Goal: Transaction & Acquisition: Purchase product/service

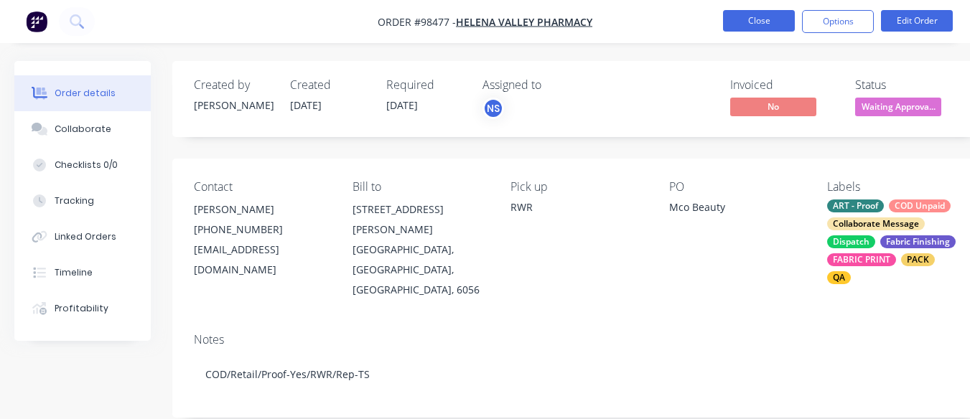
click at [763, 24] on button "Close" at bounding box center [759, 21] width 72 height 22
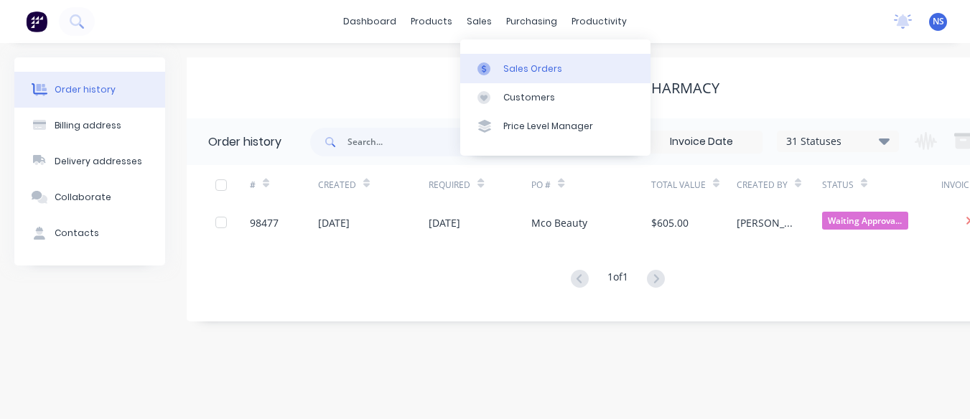
click at [533, 68] on div "Sales Orders" at bounding box center [532, 68] width 59 height 13
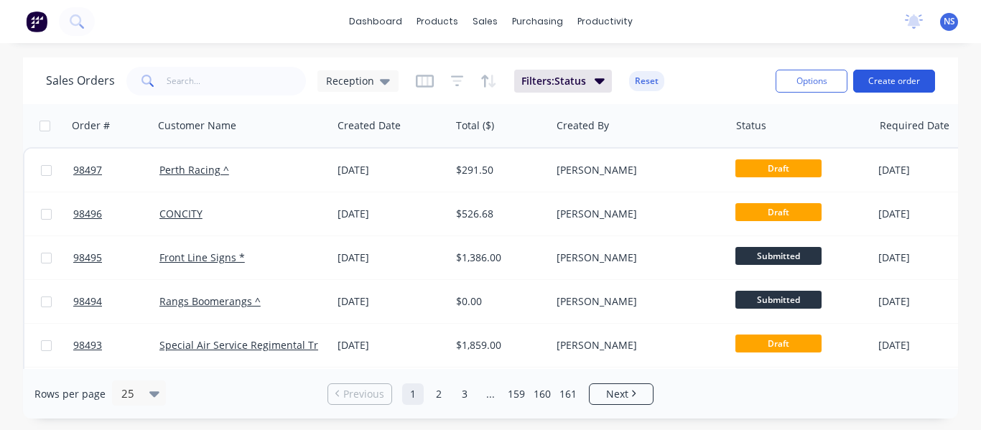
click at [893, 80] on button "Create order" at bounding box center [894, 81] width 82 height 23
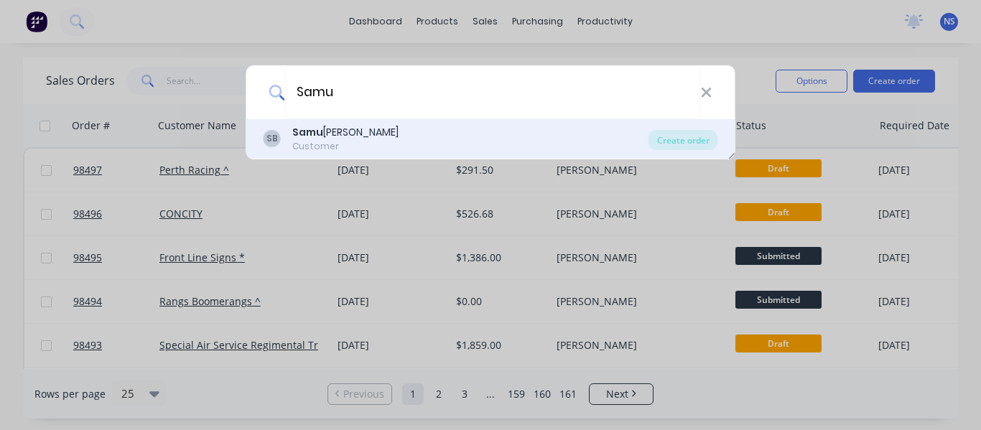
type input "Samu"
click at [471, 143] on div "[PERSON_NAME] rai [PERSON_NAME] Customer" at bounding box center [456, 139] width 385 height 28
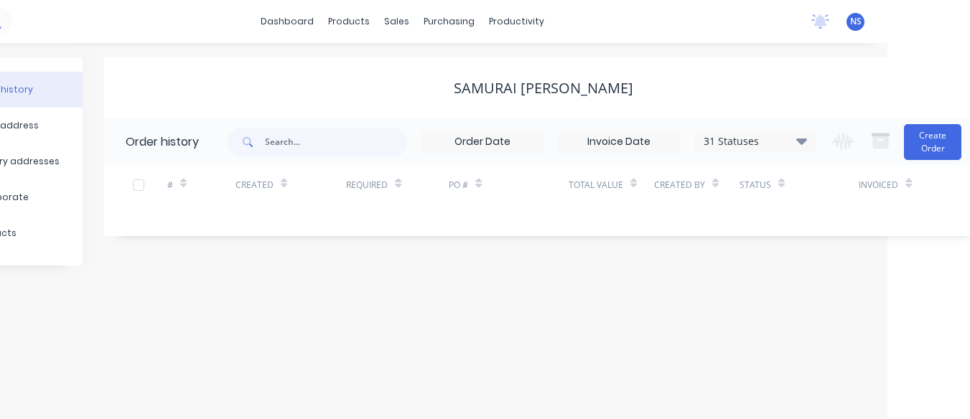
scroll to position [0, 87]
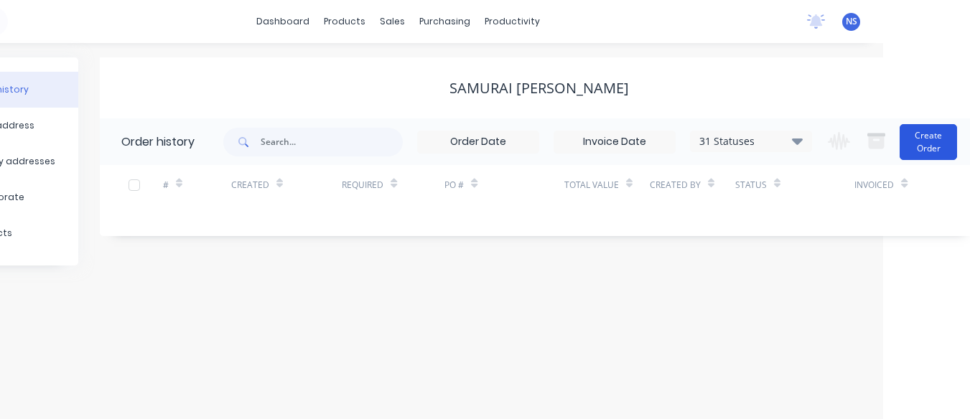
click at [921, 137] on button "Create Order" at bounding box center [928, 142] width 57 height 36
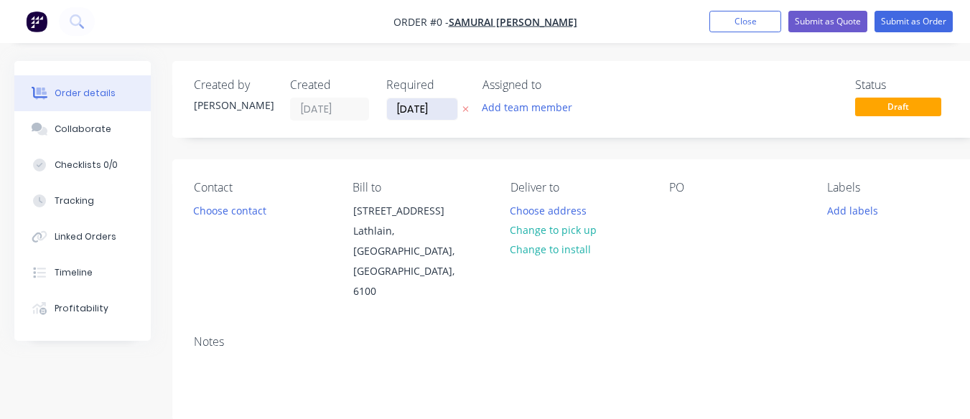
click at [405, 111] on input "[DATE]" at bounding box center [422, 109] width 70 height 22
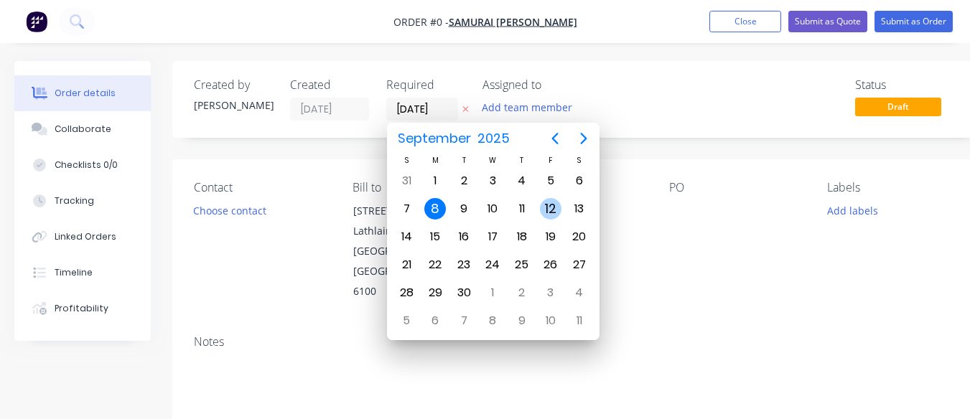
click at [547, 214] on div "12" at bounding box center [551, 209] width 22 height 22
type input "[DATE]"
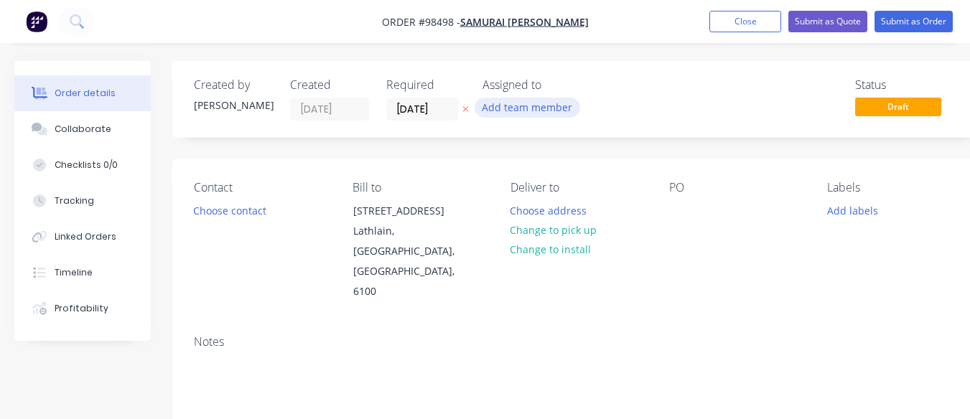
click at [519, 105] on button "Add team member" at bounding box center [528, 107] width 106 height 19
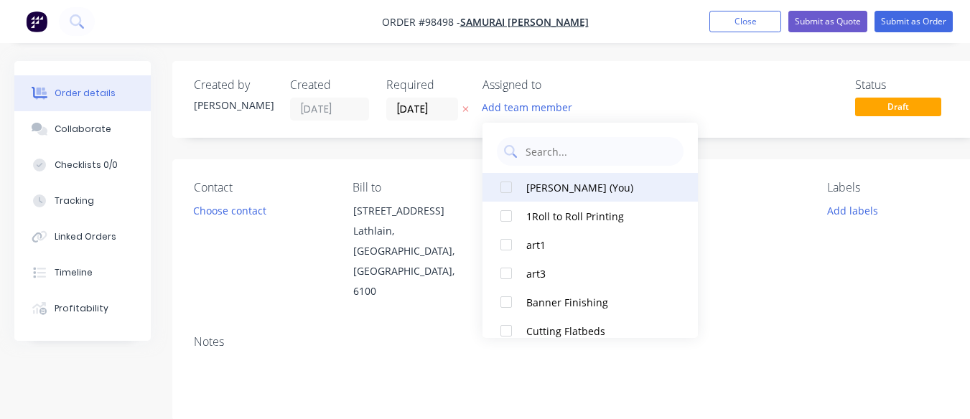
click at [549, 186] on div "[PERSON_NAME] (You)" at bounding box center [598, 187] width 144 height 15
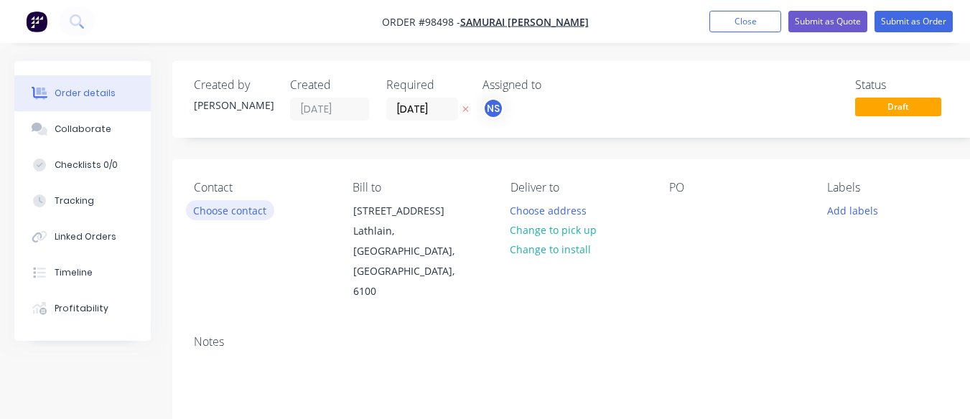
click at [236, 214] on button "Choose contact" at bounding box center [230, 209] width 88 height 19
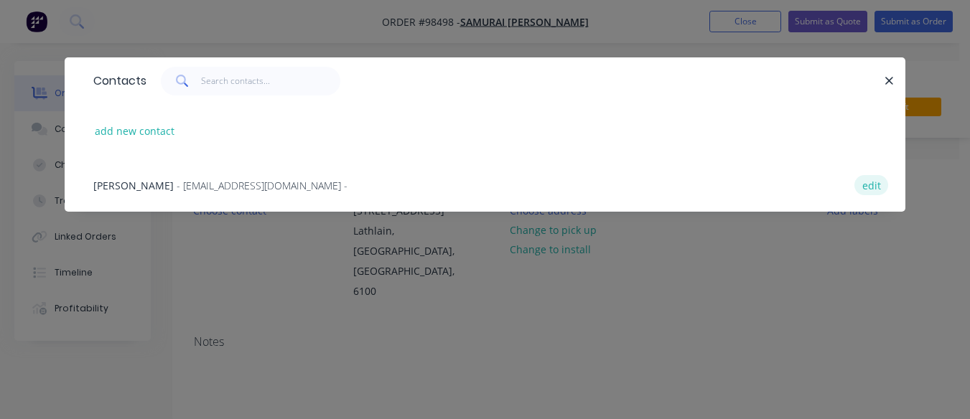
click at [872, 187] on button "edit" at bounding box center [872, 184] width 34 height 19
select select "AU"
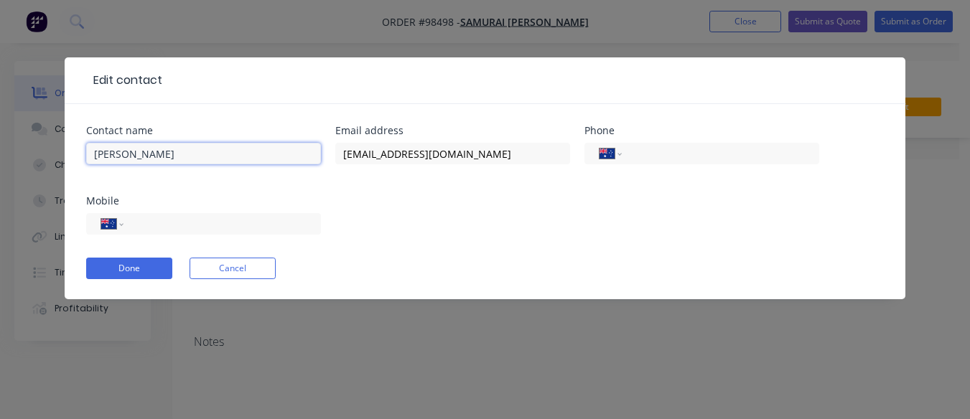
click at [162, 154] on input "[PERSON_NAME]" at bounding box center [203, 154] width 235 height 22
type input "[PERSON_NAME]([PERSON_NAME])"
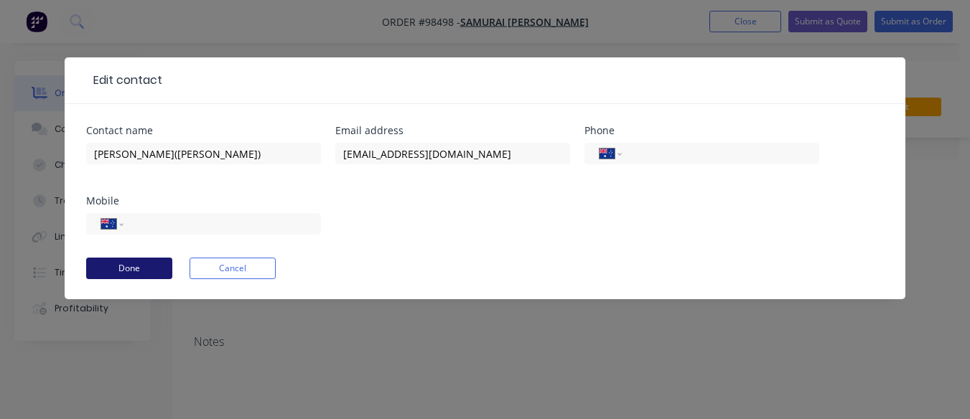
click at [157, 271] on button "Done" at bounding box center [129, 269] width 86 height 22
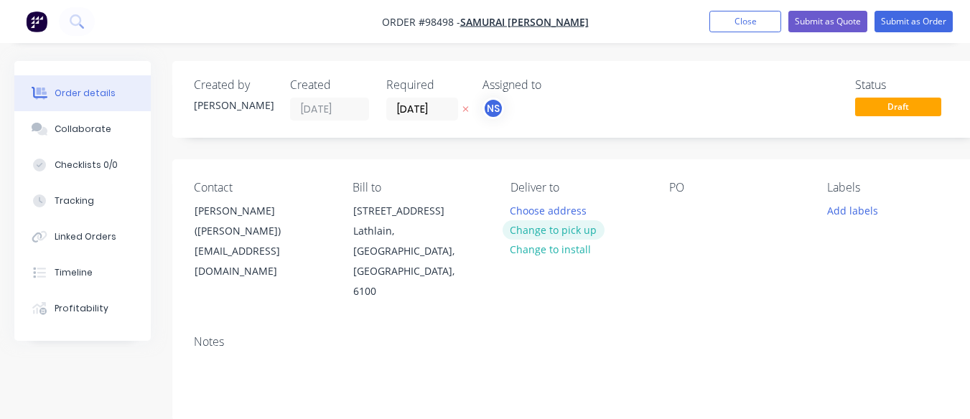
click at [557, 230] on button "Change to pick up" at bounding box center [554, 229] width 102 height 19
click at [522, 213] on div at bounding box center [522, 210] width 23 height 21
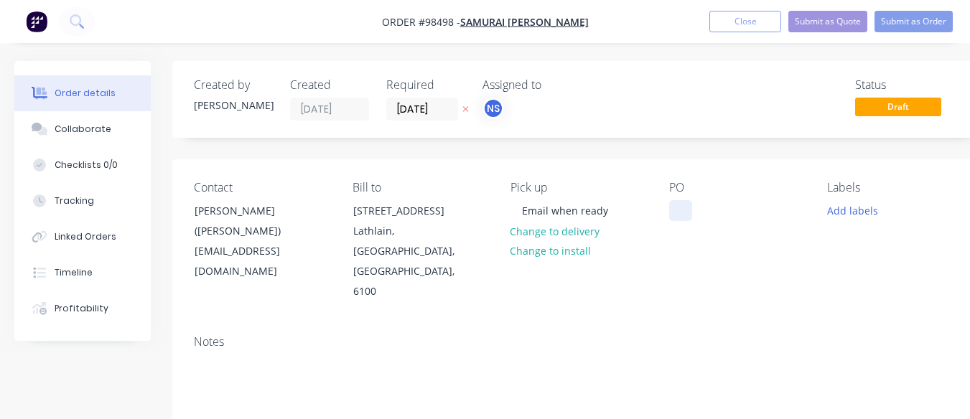
click at [680, 211] on div at bounding box center [680, 210] width 23 height 21
click at [840, 203] on button "Add labels" at bounding box center [852, 209] width 66 height 19
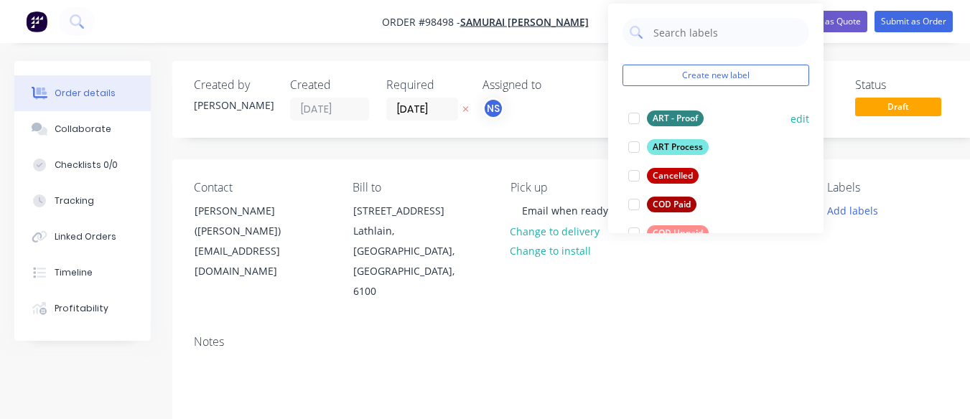
click at [631, 116] on div at bounding box center [634, 118] width 29 height 29
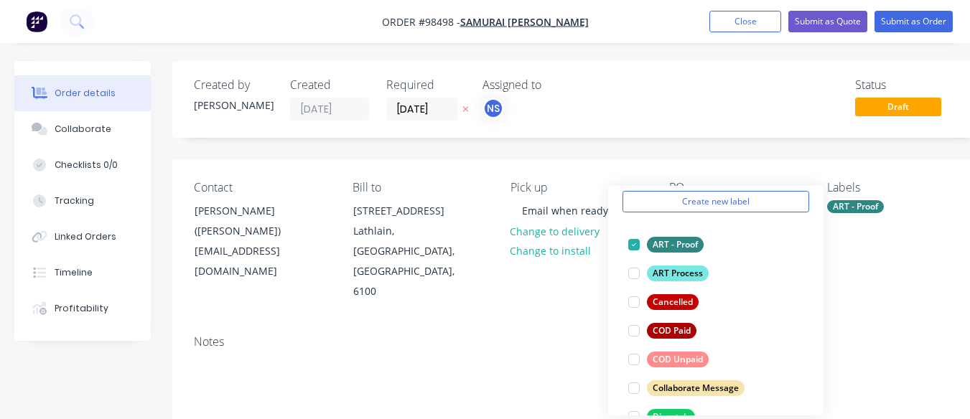
scroll to position [57, 0]
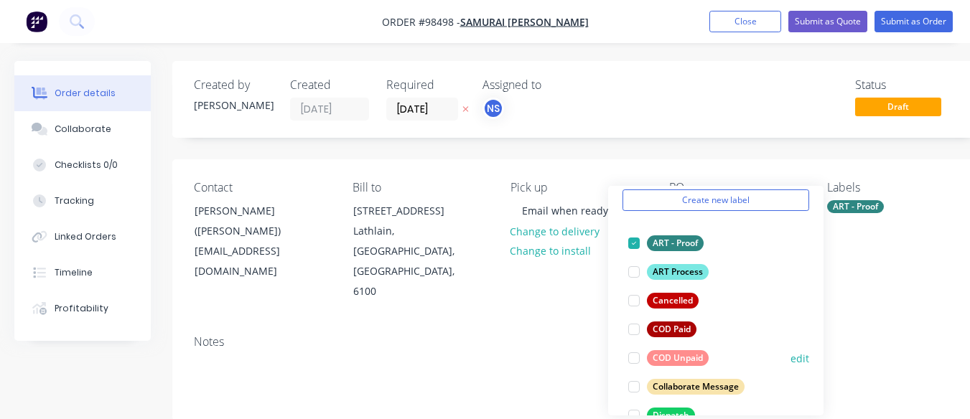
click at [635, 360] on div at bounding box center [634, 358] width 29 height 29
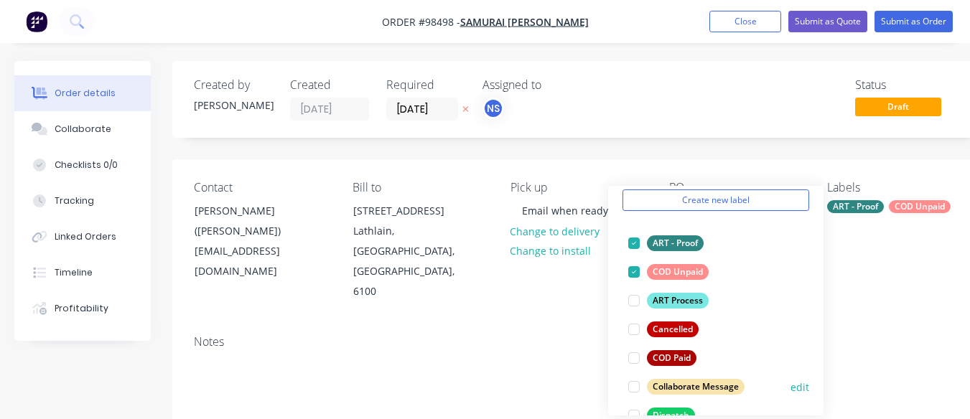
click at [636, 389] on div at bounding box center [634, 387] width 29 height 29
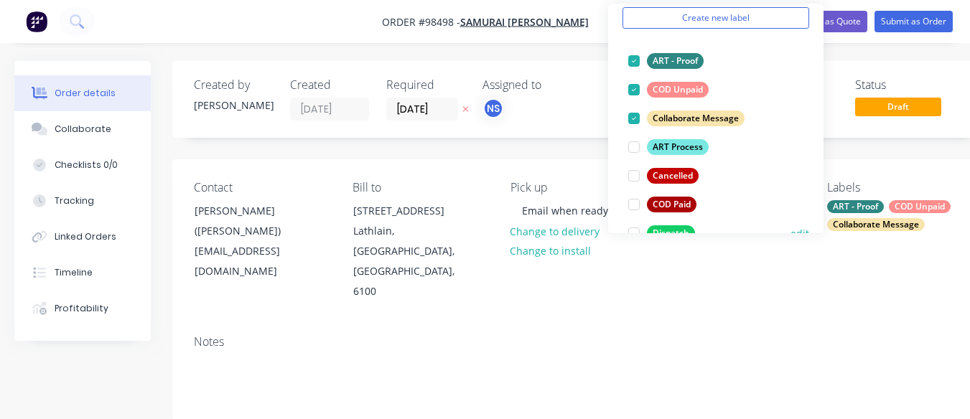
click at [634, 232] on div at bounding box center [634, 233] width 29 height 29
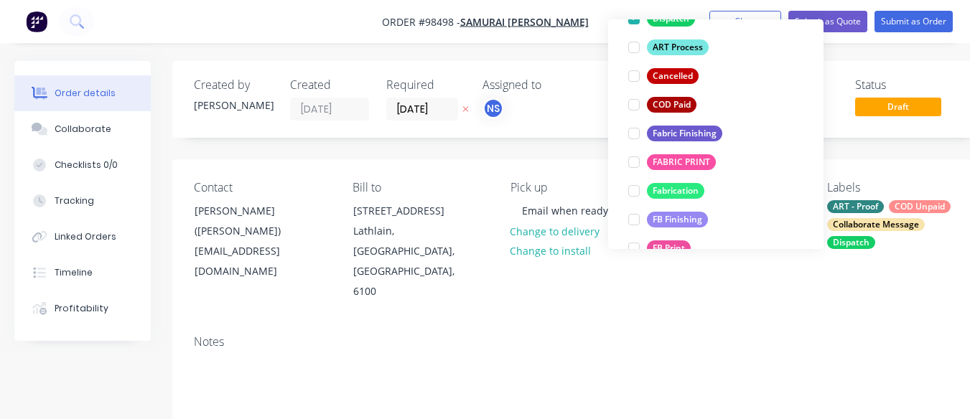
scroll to position [230, 0]
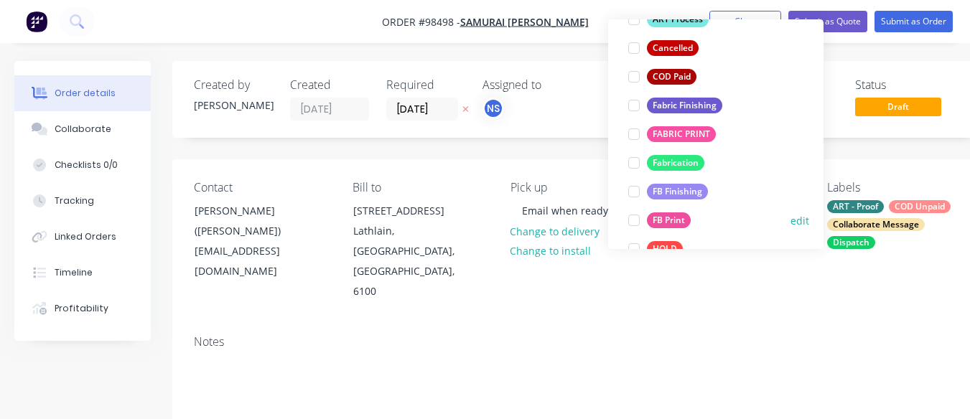
click at [634, 218] on div at bounding box center [634, 220] width 29 height 29
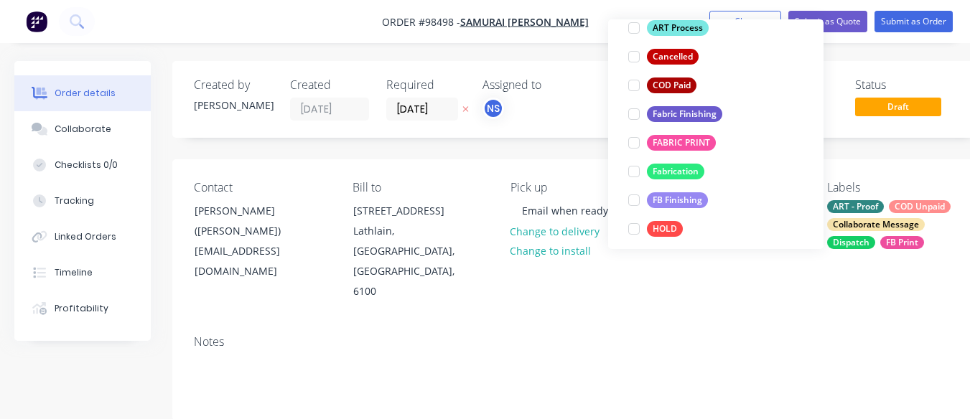
scroll to position [259, 0]
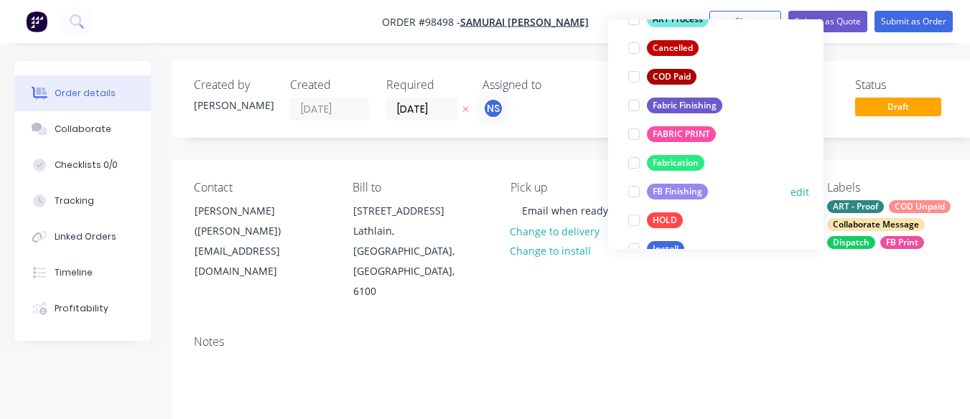
click at [632, 191] on div at bounding box center [634, 191] width 29 height 29
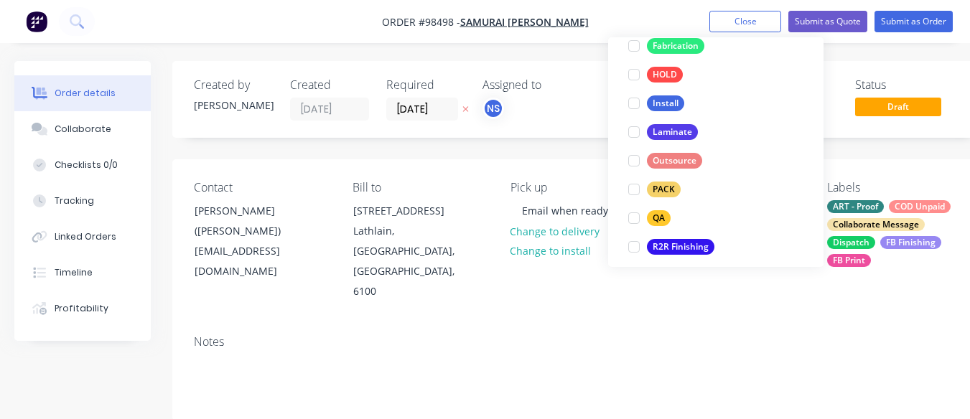
scroll to position [431, 0]
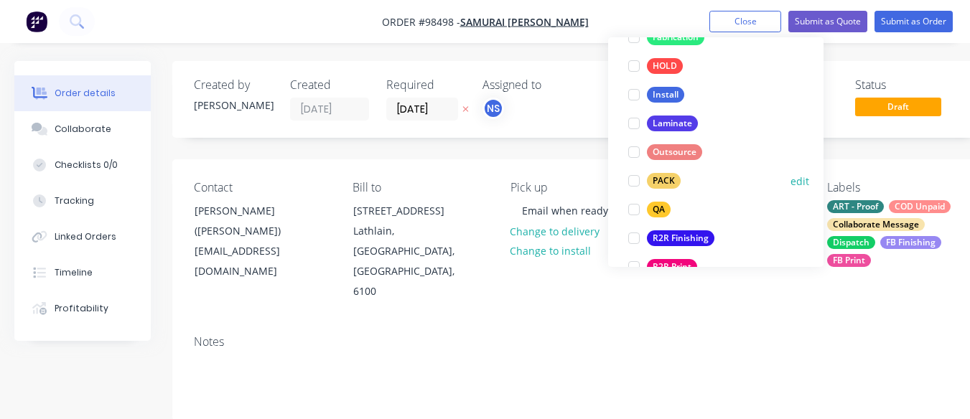
click at [633, 182] on div at bounding box center [634, 181] width 29 height 29
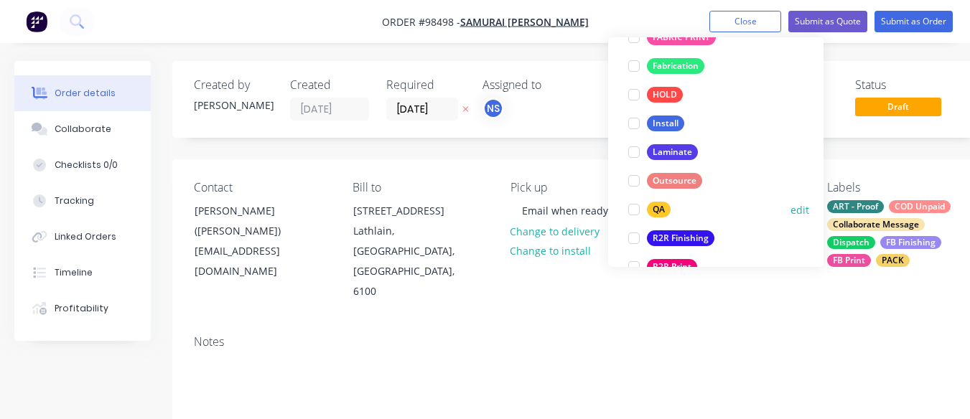
click at [633, 214] on div at bounding box center [634, 209] width 29 height 29
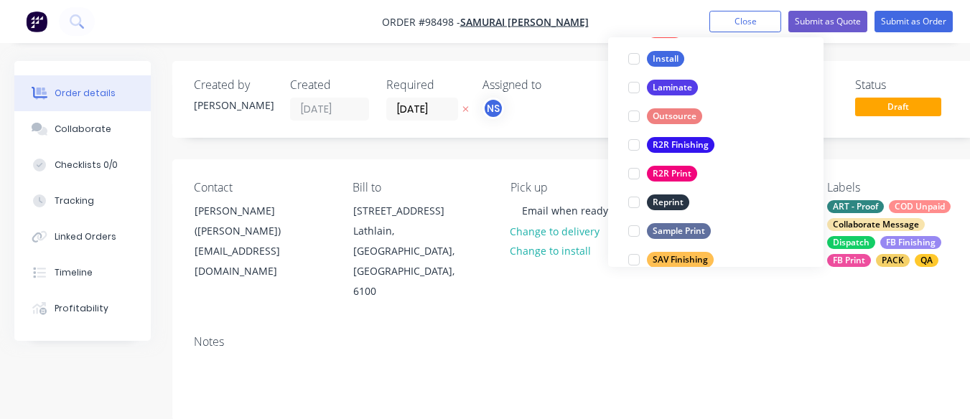
scroll to position [508, 0]
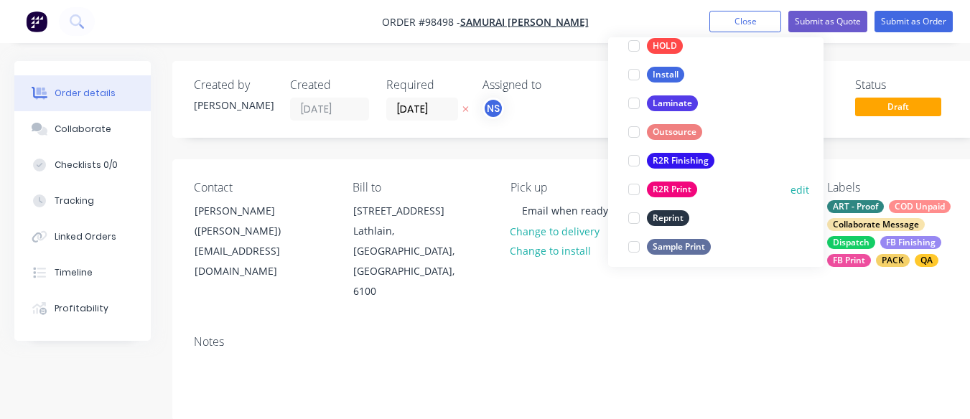
click at [629, 187] on div at bounding box center [634, 189] width 29 height 29
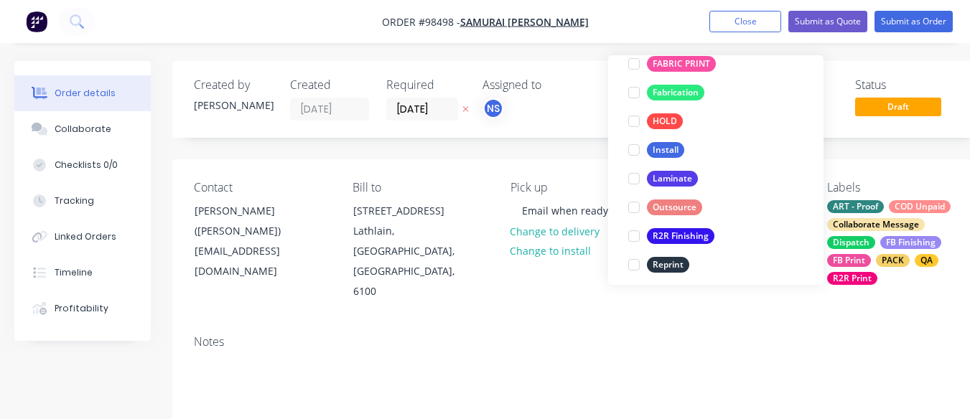
scroll to position [547, 0]
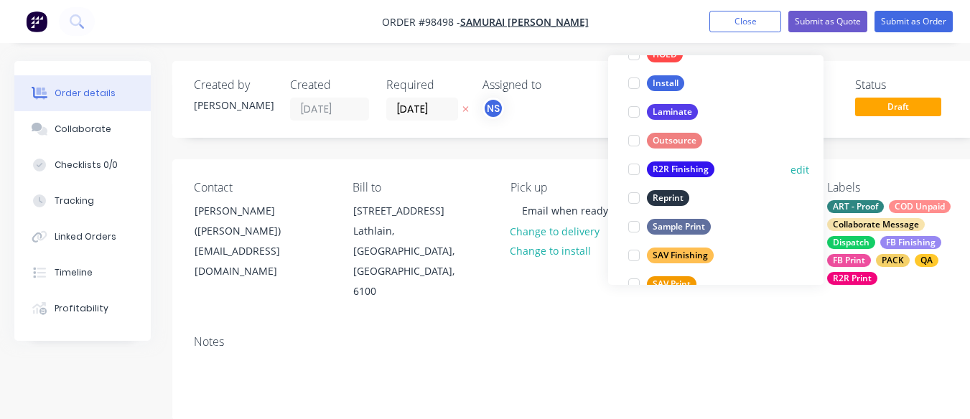
click at [632, 169] on div at bounding box center [634, 169] width 29 height 29
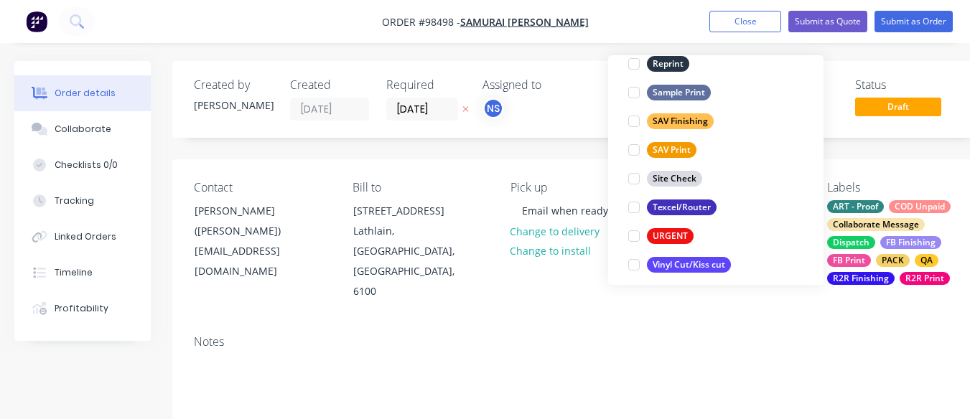
scroll to position [689, 0]
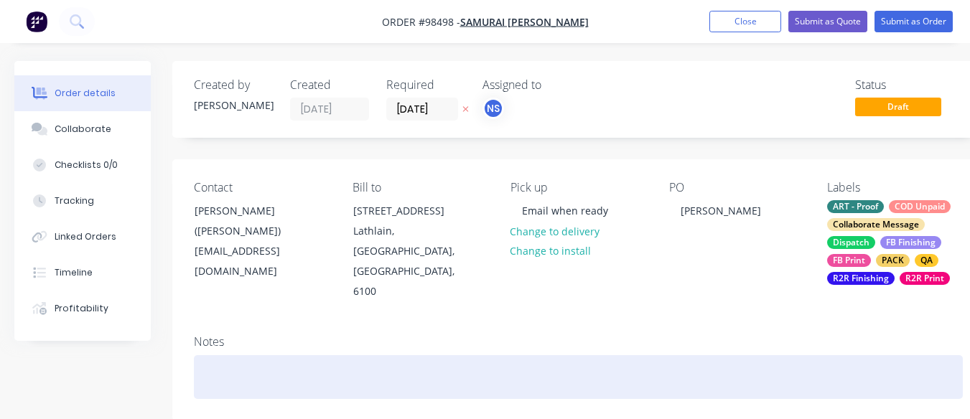
click at [240, 367] on div at bounding box center [578, 377] width 769 height 44
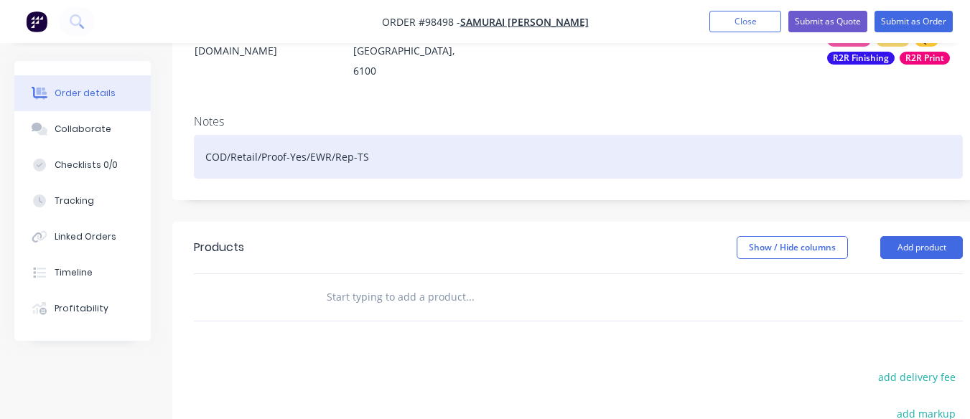
scroll to position [230, 0]
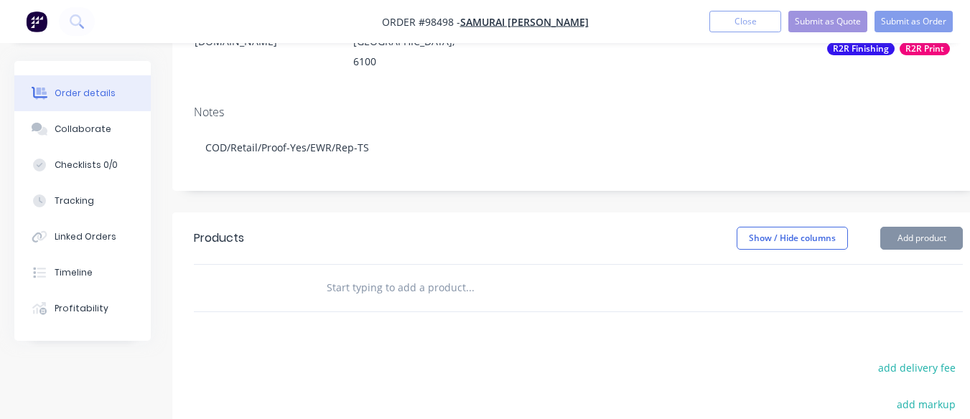
click at [345, 274] on input "text" at bounding box center [469, 288] width 287 height 29
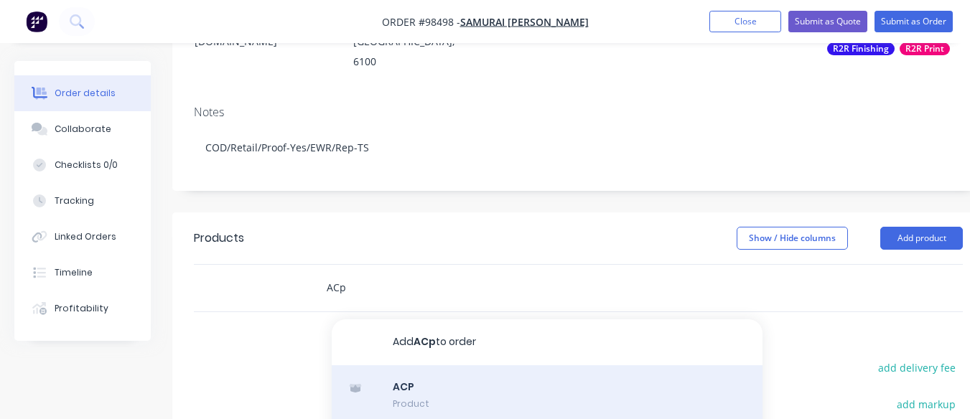
type input "ACp"
click at [465, 376] on div "ACP Product" at bounding box center [547, 396] width 431 height 60
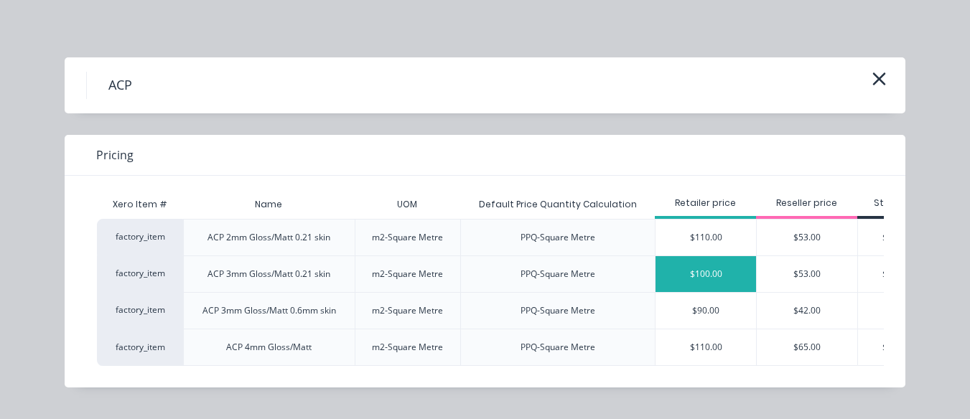
click at [728, 284] on div "$100.00" at bounding box center [706, 274] width 101 height 36
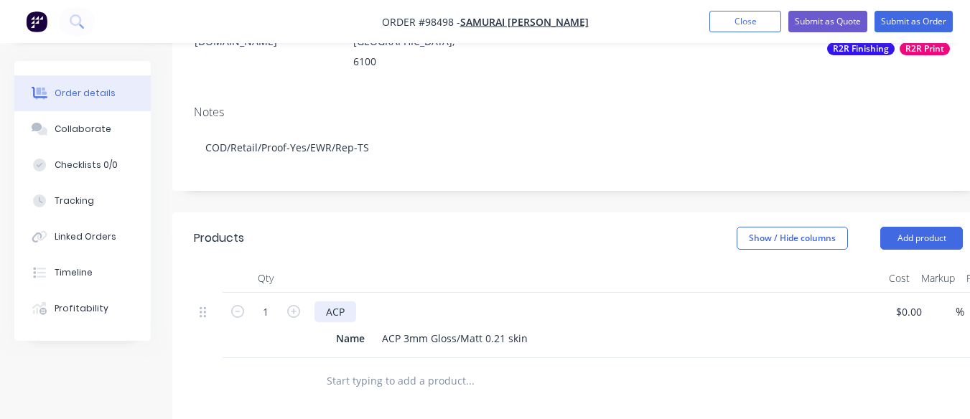
click at [343, 302] on div "ACP" at bounding box center [336, 312] width 42 height 21
click at [399, 328] on div "ACP 3mm Gloss/Matt 0.21 skin" at bounding box center [454, 338] width 157 height 21
click at [529, 328] on div "ACM 3mm Gloss/Matt 0.21 skin" at bounding box center [456, 338] width 161 height 21
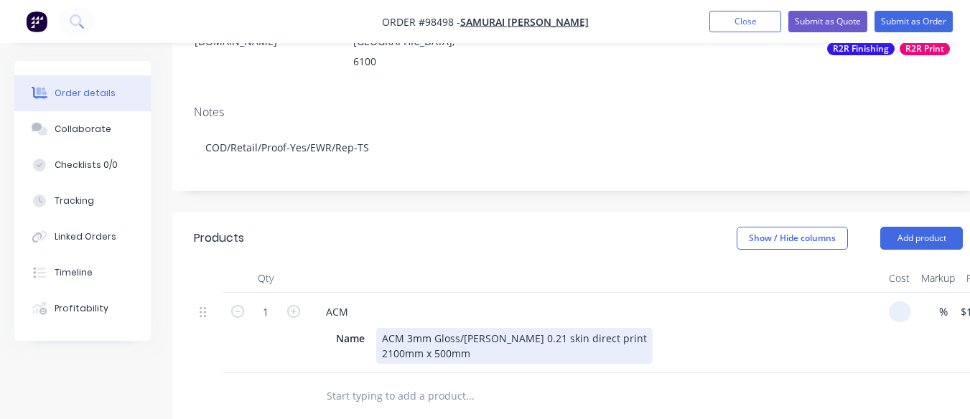
type input "$0.00"
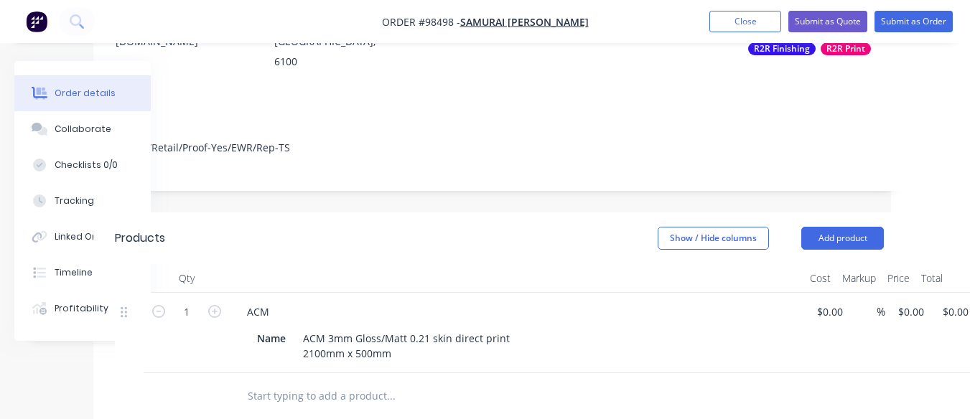
scroll to position [230, 81]
click at [910, 302] on input "0" at bounding box center [903, 312] width 17 height 21
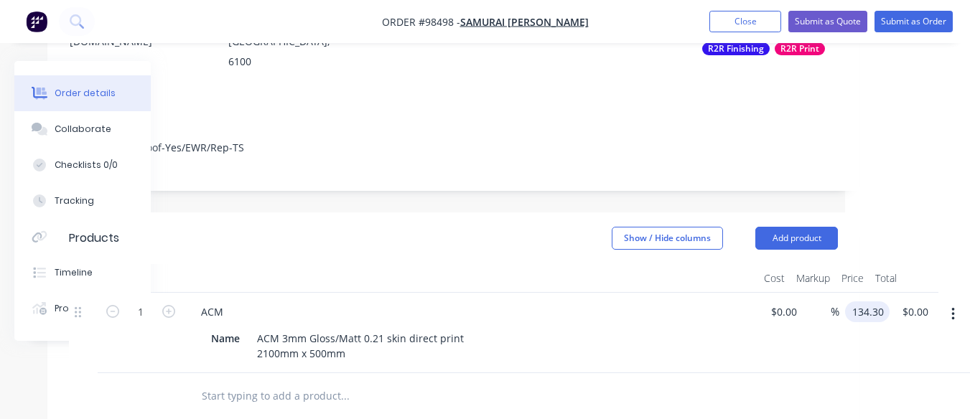
type input "$134.30"
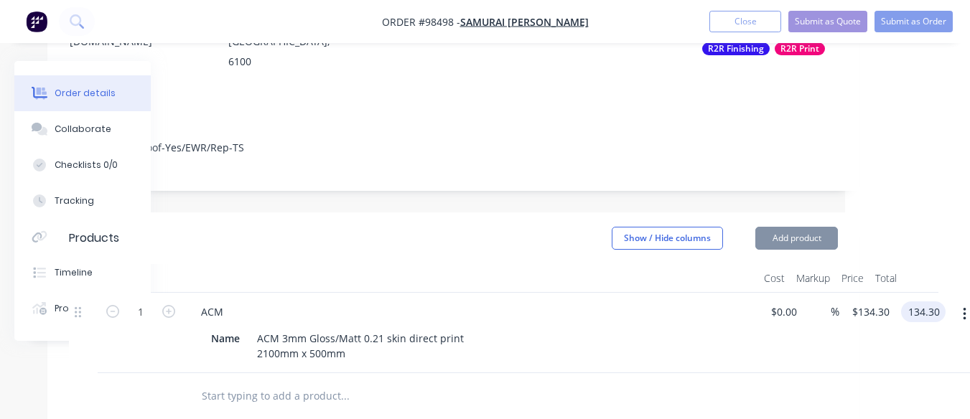
type input "$134.30"
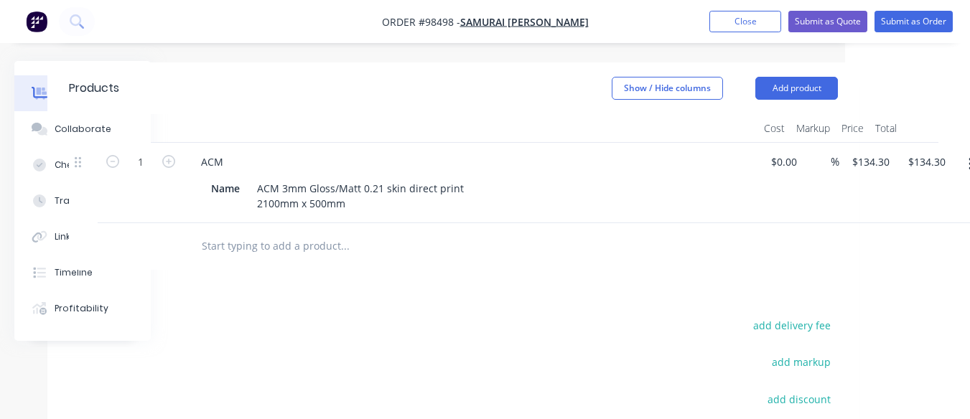
scroll to position [378, 125]
click at [302, 236] on input "text" at bounding box center [344, 248] width 287 height 29
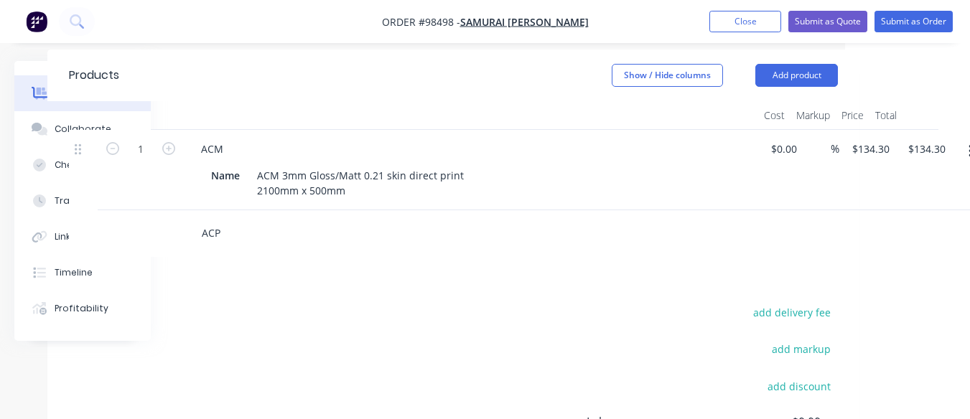
scroll to position [391, 125]
click at [219, 221] on input "ACP" at bounding box center [344, 235] width 287 height 29
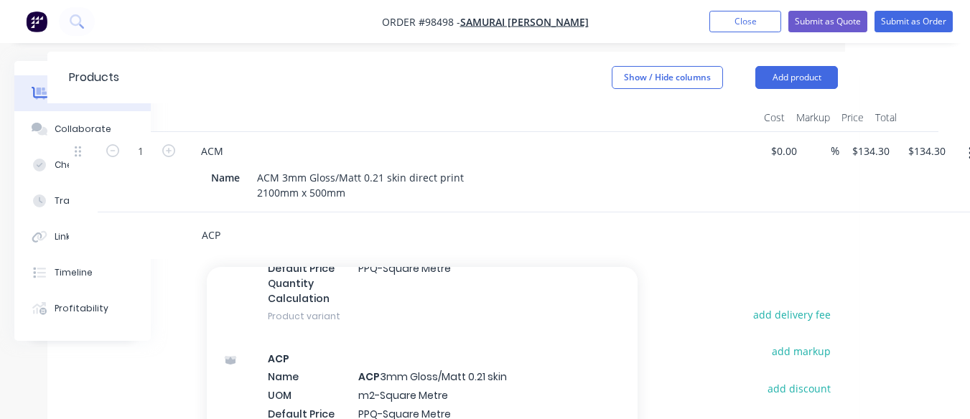
scroll to position [184, 0]
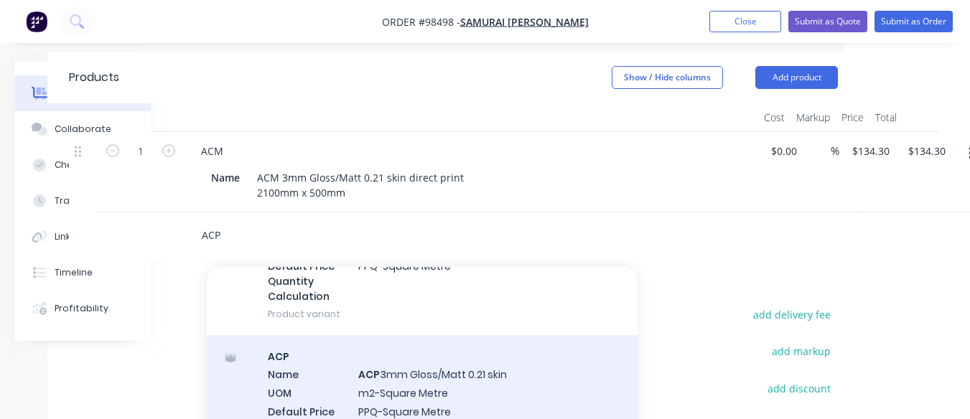
type input "ACP"
click at [443, 393] on div "ACP Name ACP 3mm Gloss/Matt 0.21 skin UOM m2-Square Metre Default Price Quantit…" at bounding box center [422, 408] width 431 height 146
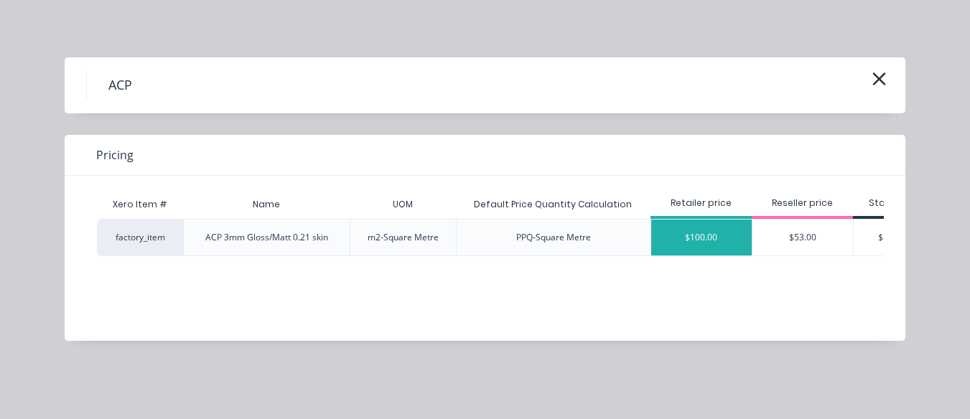
click at [723, 245] on div "$100.00" at bounding box center [701, 238] width 101 height 36
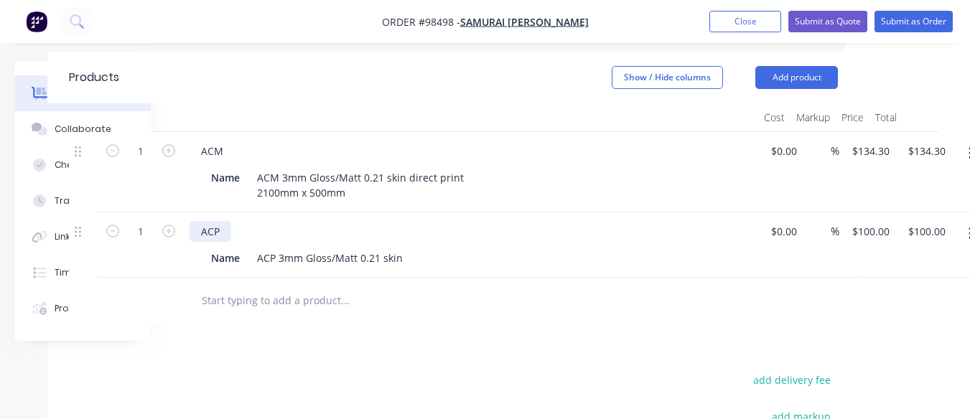
click at [221, 221] on div "ACP" at bounding box center [211, 231] width 42 height 21
click at [221, 221] on div "ACM" at bounding box center [212, 231] width 45 height 21
click at [272, 248] on div "ACP 3mm Gloss/Matt 0.21 skin" at bounding box center [329, 258] width 157 height 21
click at [406, 248] on div "ACM 3mm Gloss/Matt 0.21 skin" at bounding box center [331, 258] width 161 height 21
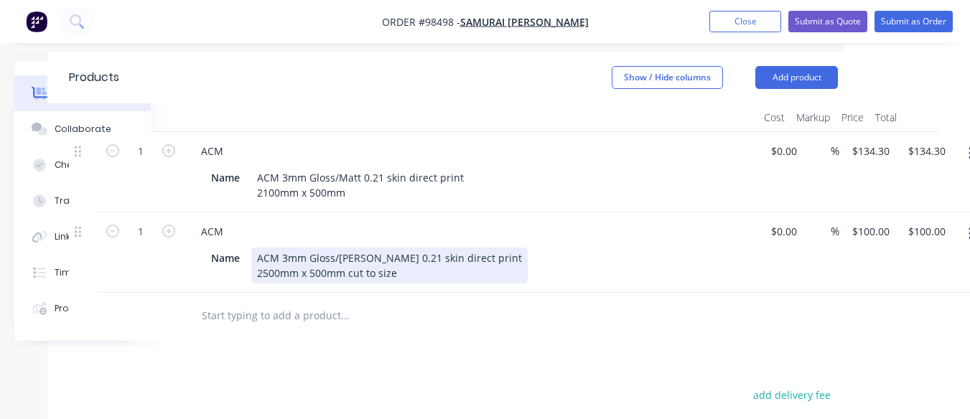
click at [358, 256] on div "ACM 3mm Gloss/Matt 0.21 skin direct print 2500mm x 500mm cut to size" at bounding box center [389, 266] width 276 height 36
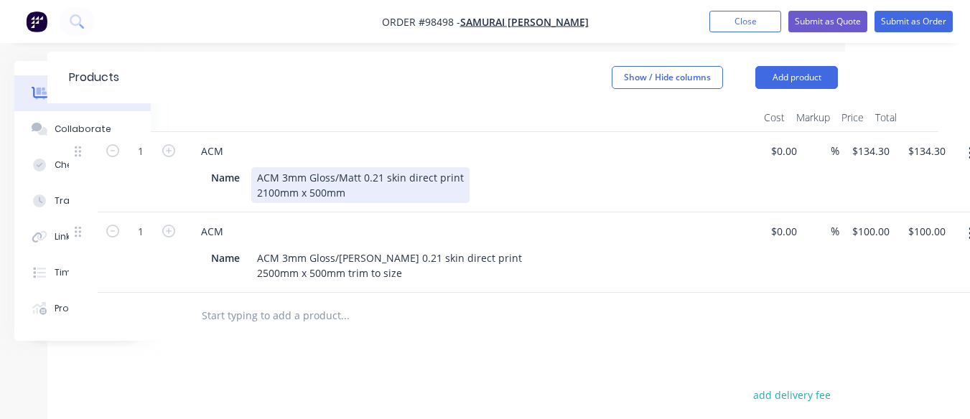
click at [352, 175] on div "ACM 3mm Gloss/Matt 0.21 skin direct print 2100mm x 500mm" at bounding box center [360, 185] width 218 height 36
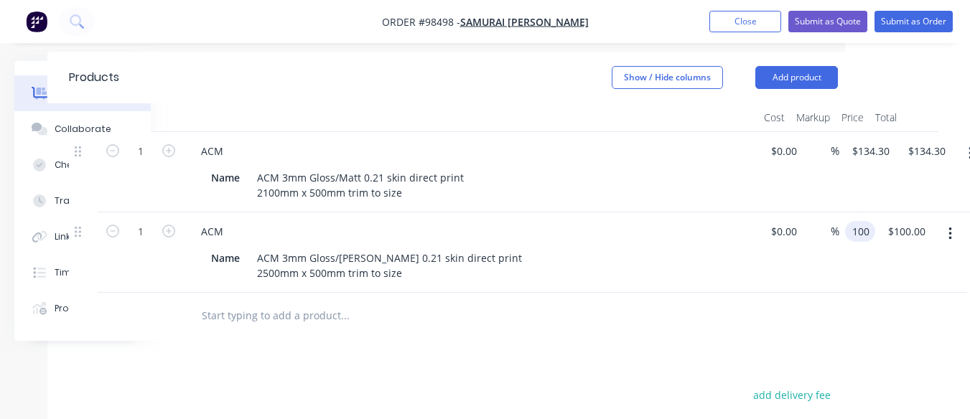
click at [838, 218] on div "1 ACM Name ACM 3mm Gloss/Matt 0.21 skin direct print 2500mm x 500mm trim to siz…" at bounding box center [453, 253] width 769 height 80
type input "$156.15"
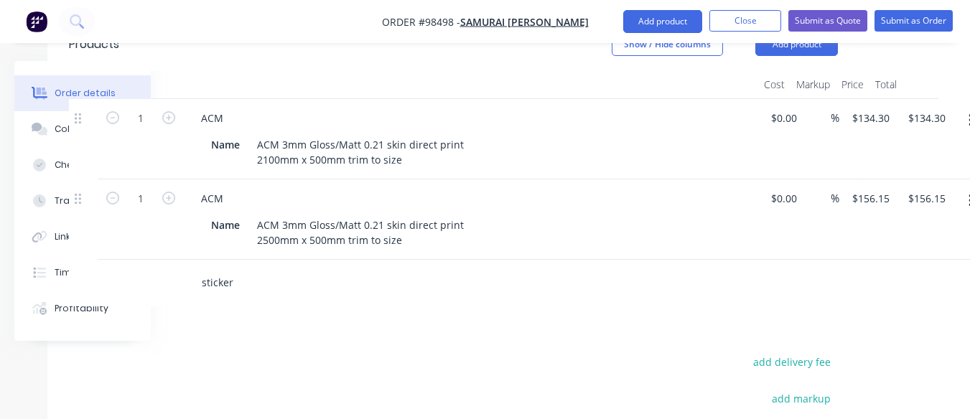
scroll to position [448, 125]
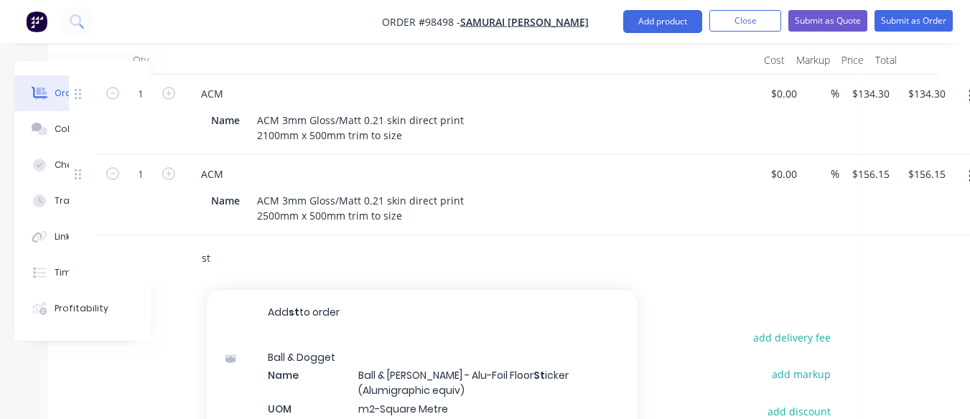
type input "s"
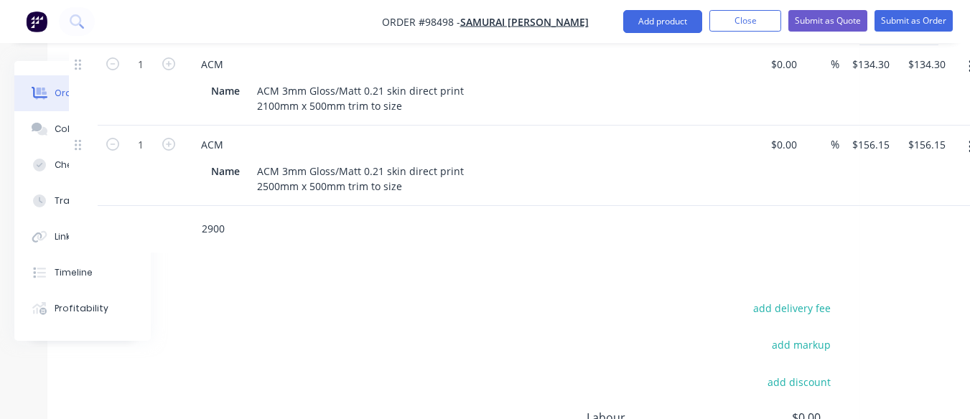
scroll to position [480, 125]
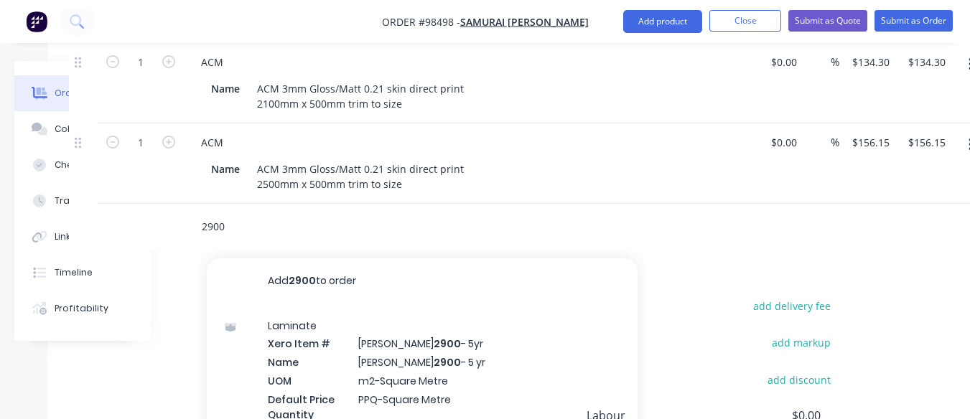
click at [226, 213] on input "2900" at bounding box center [344, 227] width 287 height 29
type input "2"
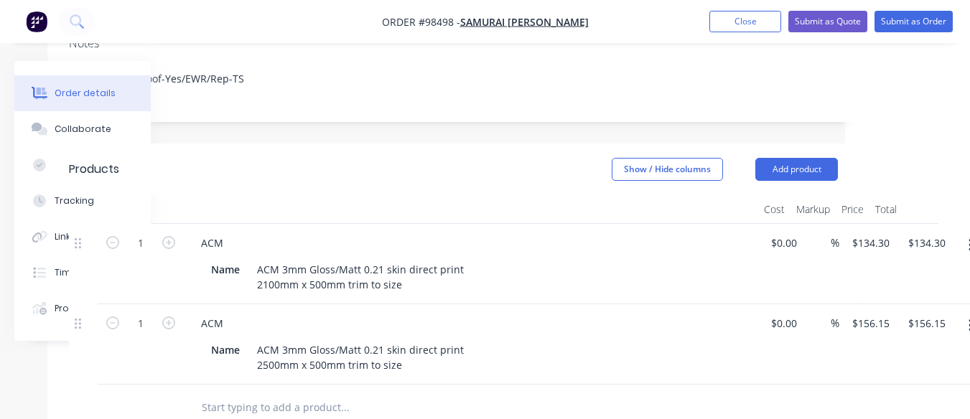
scroll to position [287, 125]
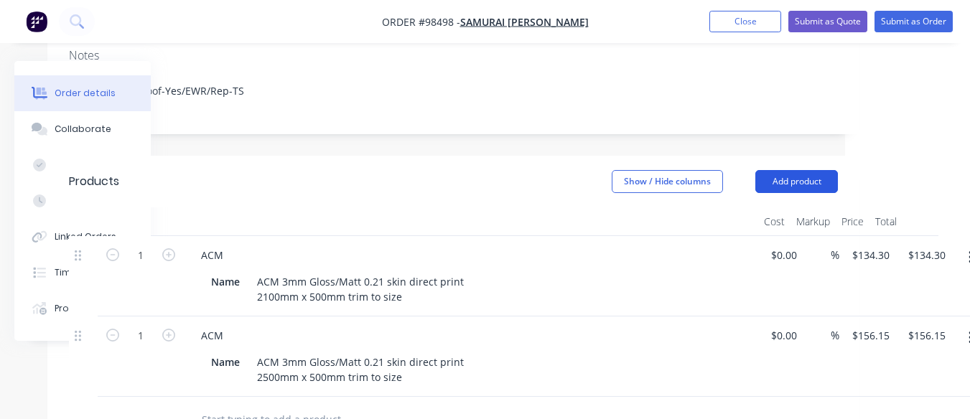
click at [796, 170] on button "Add product" at bounding box center [796, 181] width 83 height 23
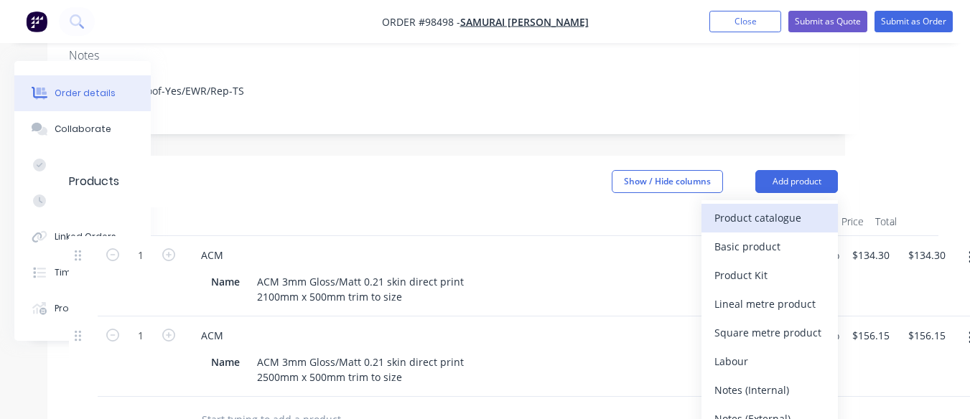
click at [763, 208] on div "Product catalogue" at bounding box center [770, 218] width 111 height 21
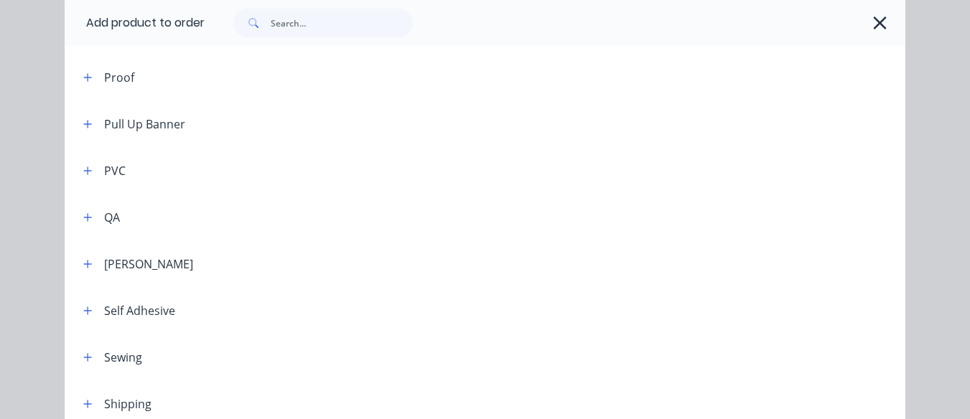
scroll to position [1579, 0]
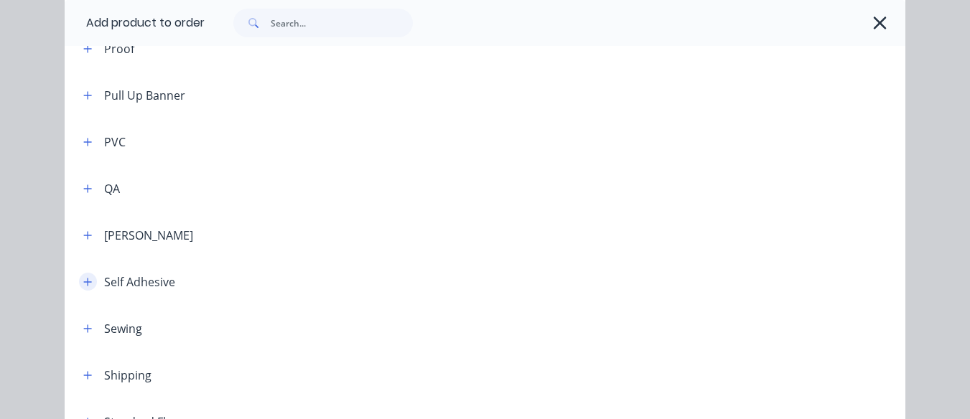
click at [83, 280] on icon "button" at bounding box center [87, 282] width 9 height 10
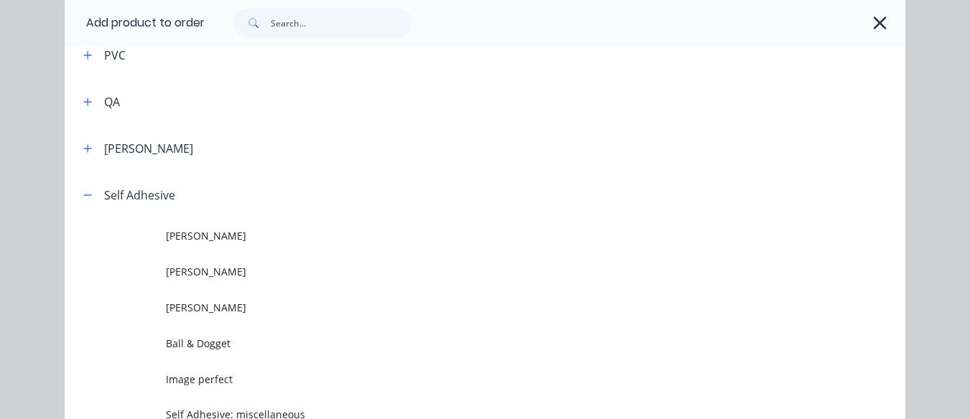
scroll to position [1694, 0]
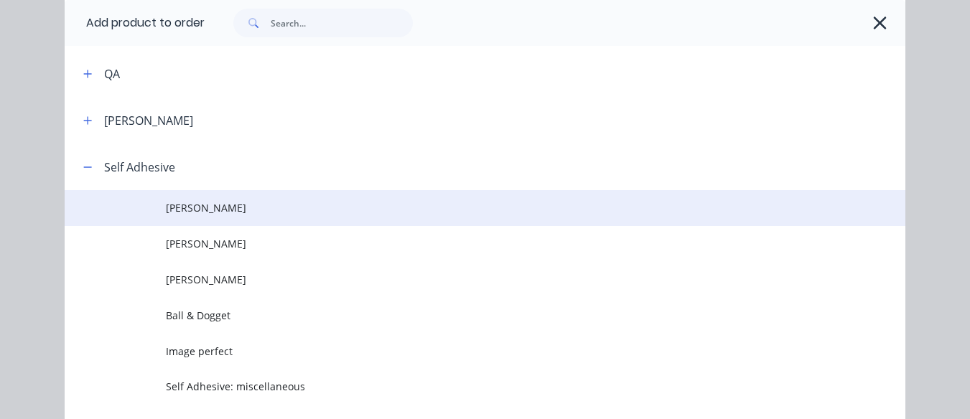
click at [226, 210] on span "[PERSON_NAME]" at bounding box center [462, 207] width 592 height 15
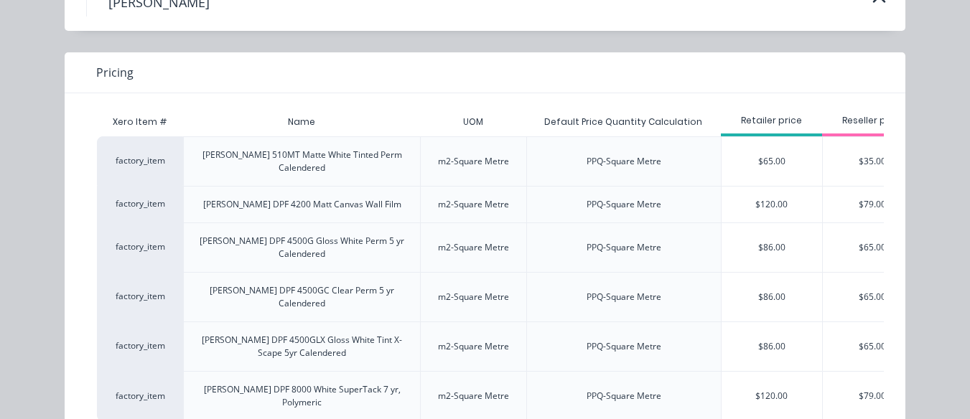
scroll to position [0, 0]
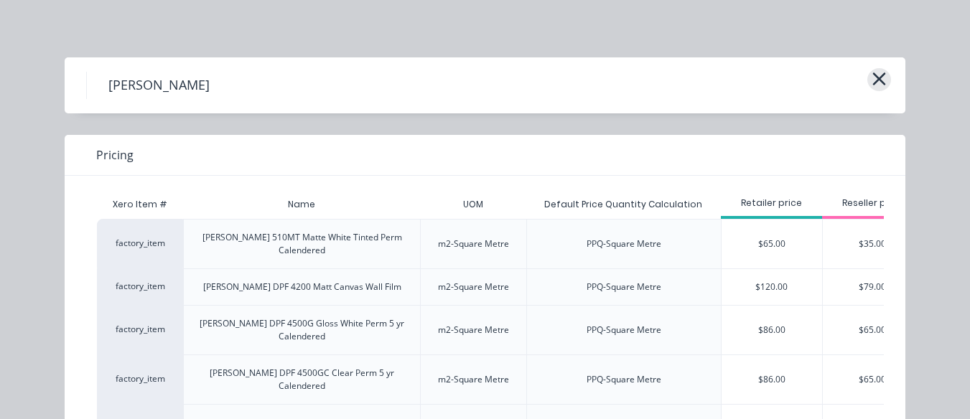
click at [873, 83] on icon "button" at bounding box center [879, 79] width 15 height 20
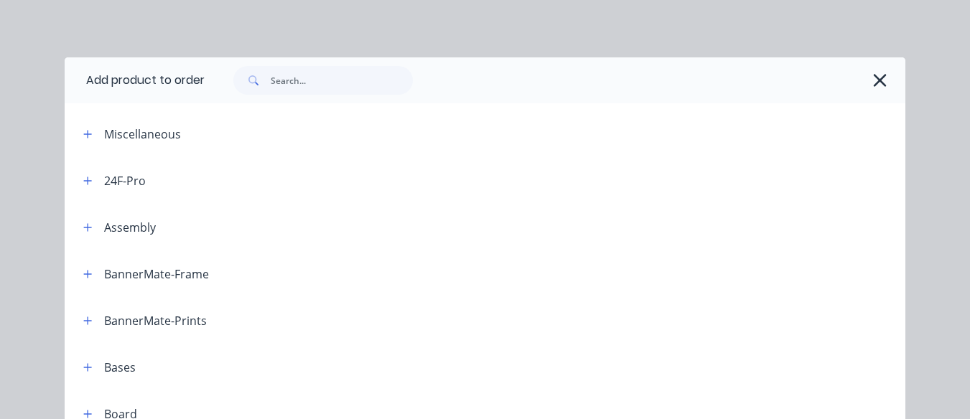
scroll to position [1838, 0]
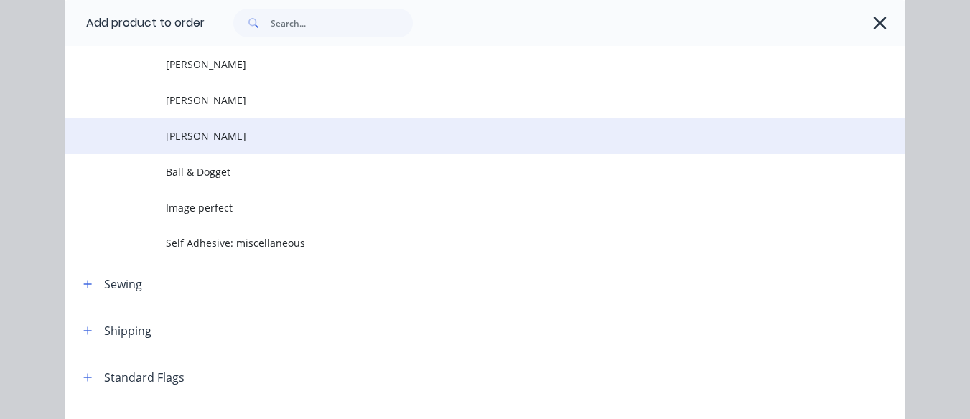
click at [335, 141] on span "[PERSON_NAME]" at bounding box center [462, 136] width 592 height 15
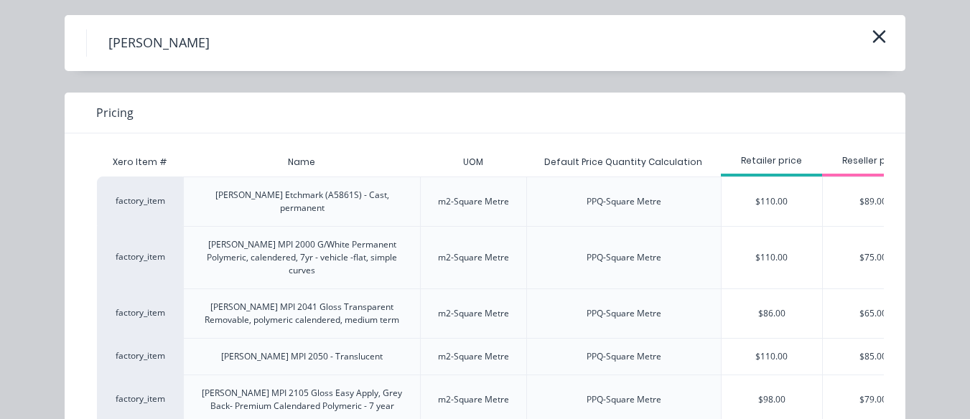
scroll to position [33, 0]
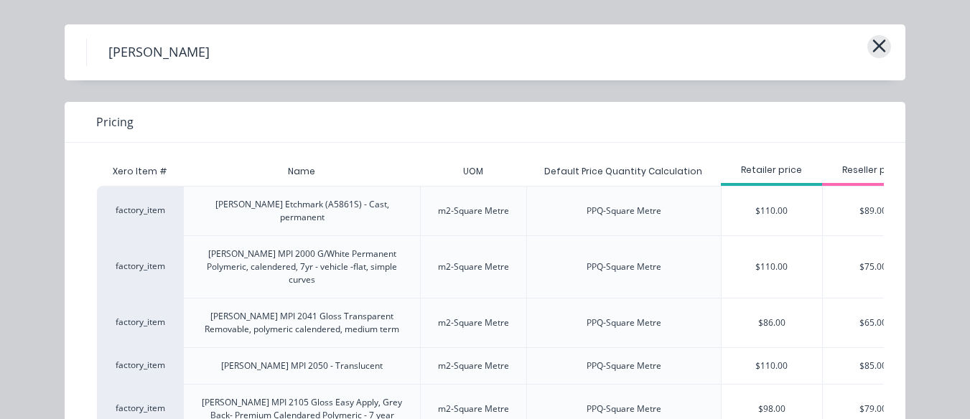
click at [872, 46] on icon "button" at bounding box center [879, 46] width 15 height 20
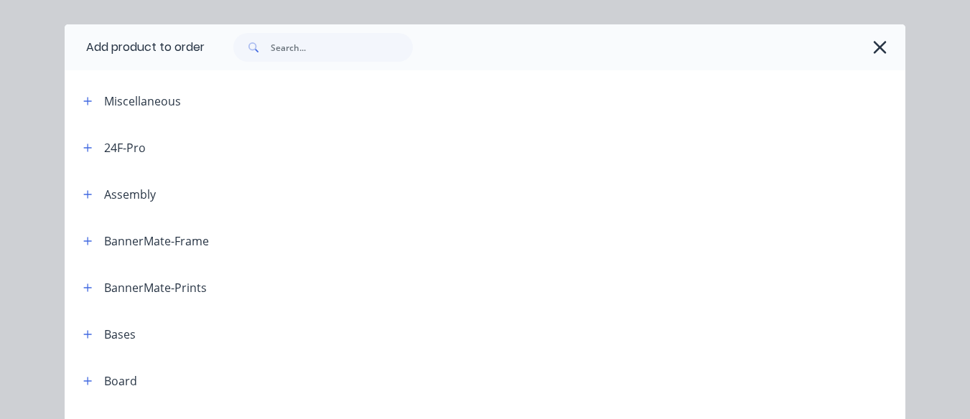
scroll to position [1838, 0]
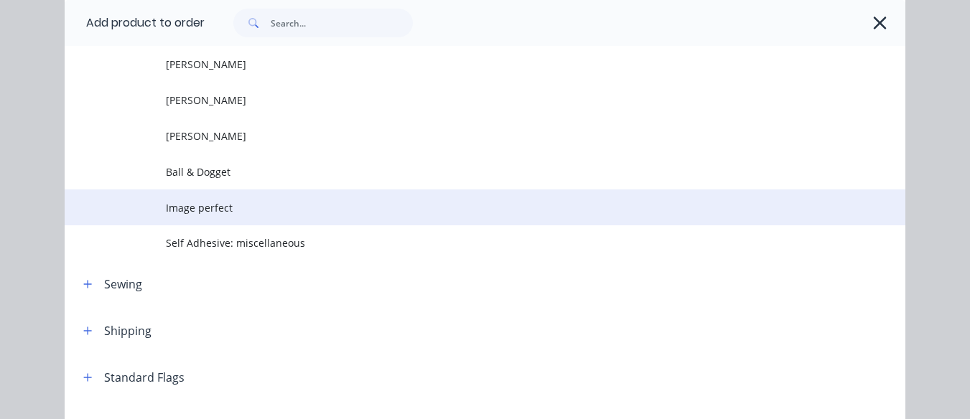
click at [390, 205] on span "Image perfect" at bounding box center [462, 207] width 592 height 15
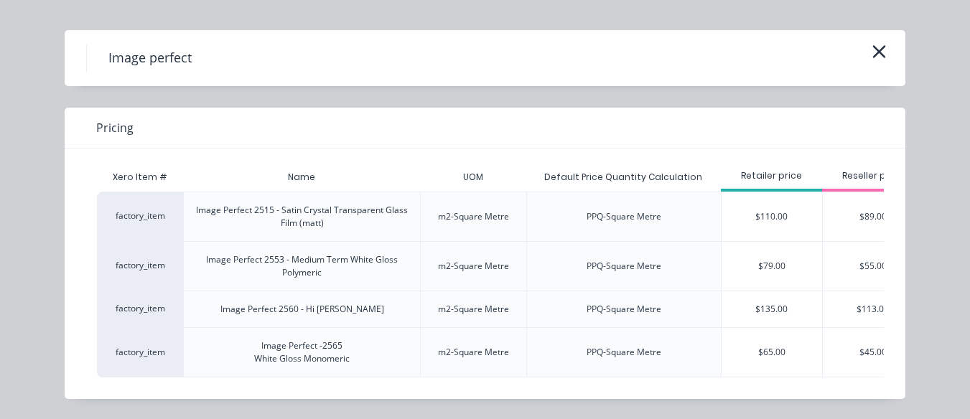
scroll to position [0, 0]
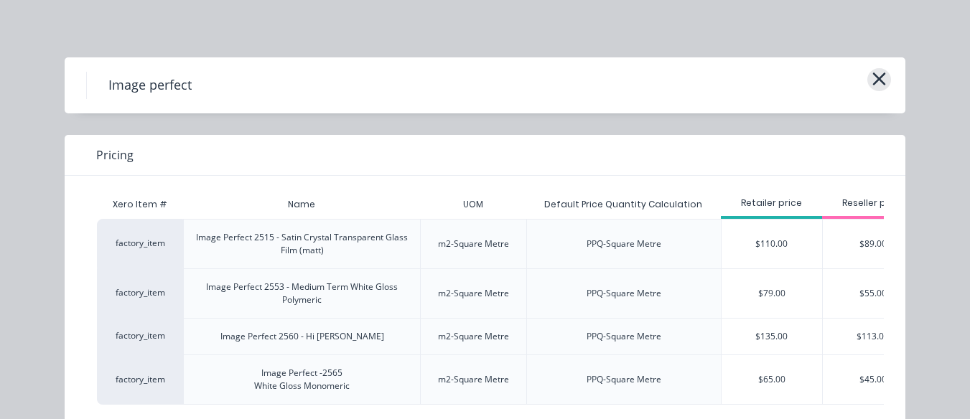
click at [875, 87] on icon "button" at bounding box center [879, 79] width 15 height 20
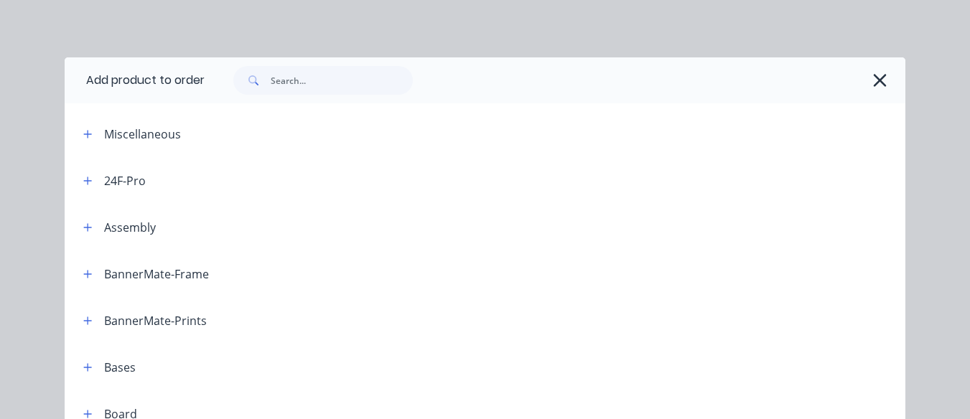
scroll to position [1838, 0]
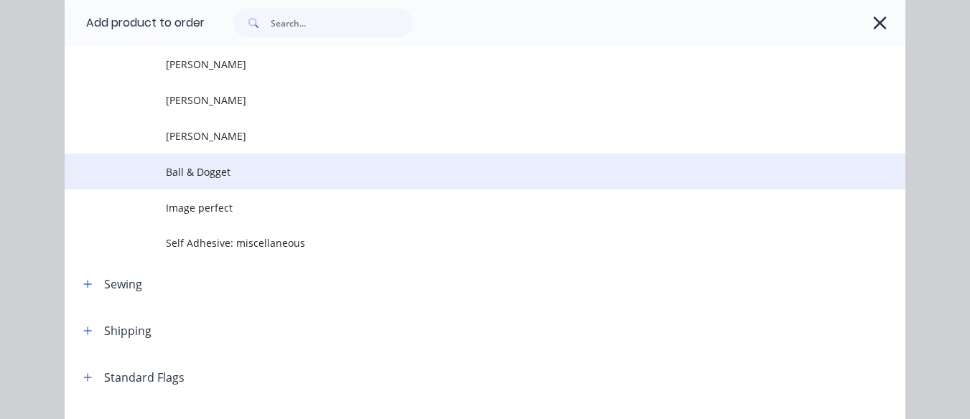
click at [578, 170] on span "Ball & Dogget" at bounding box center [462, 171] width 592 height 15
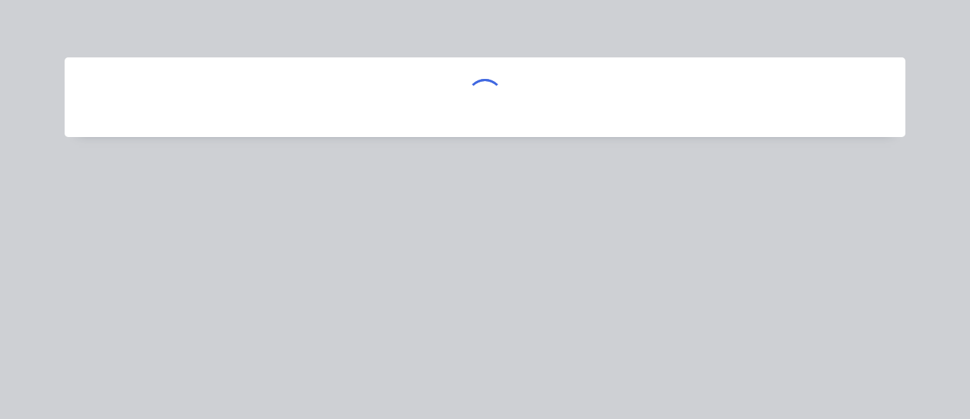
scroll to position [0, 0]
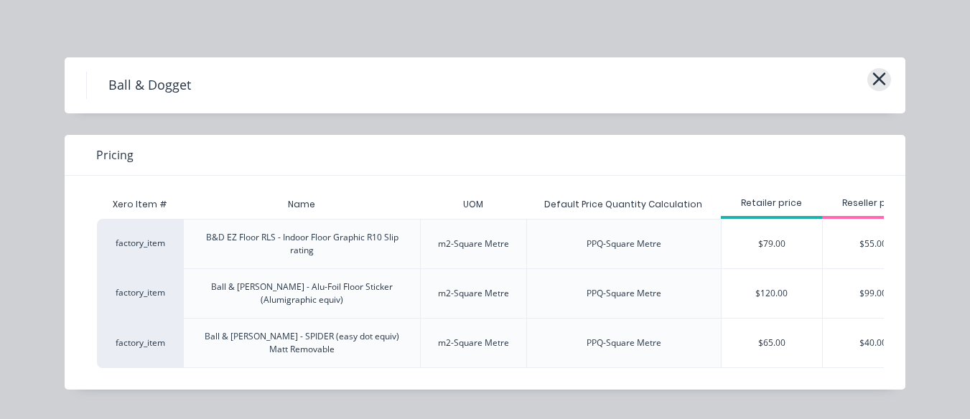
click at [878, 87] on icon "button" at bounding box center [879, 79] width 15 height 20
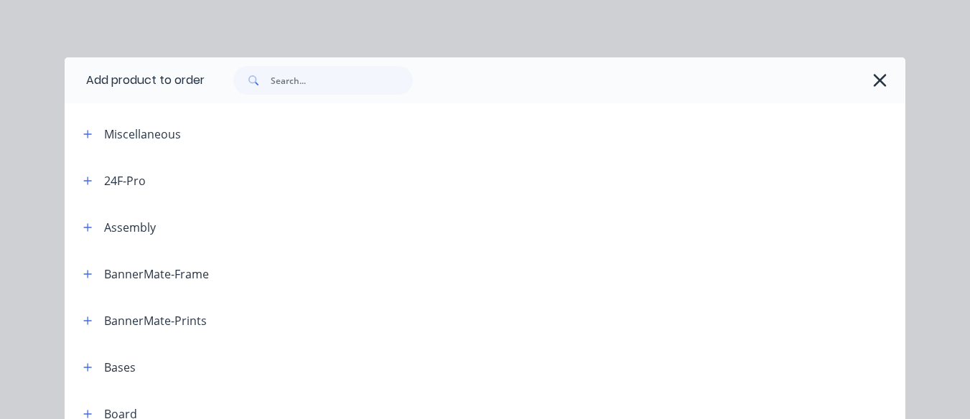
scroll to position [1838, 0]
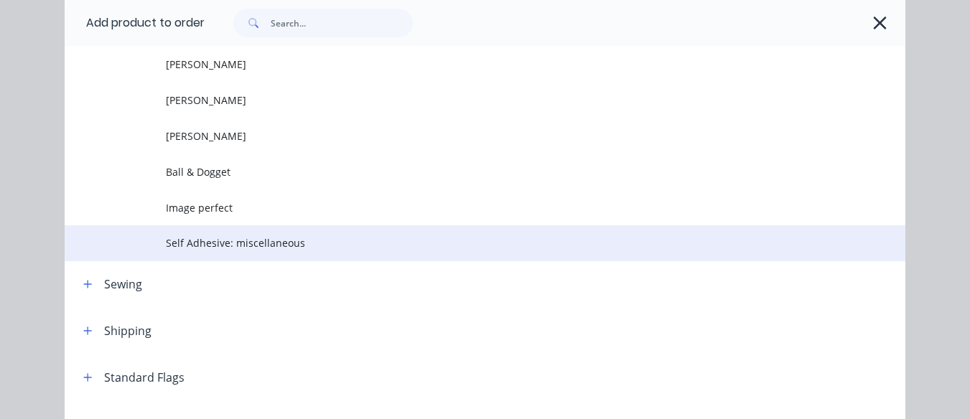
click at [534, 251] on span "Self Adhesive: miscellaneous" at bounding box center [462, 243] width 592 height 15
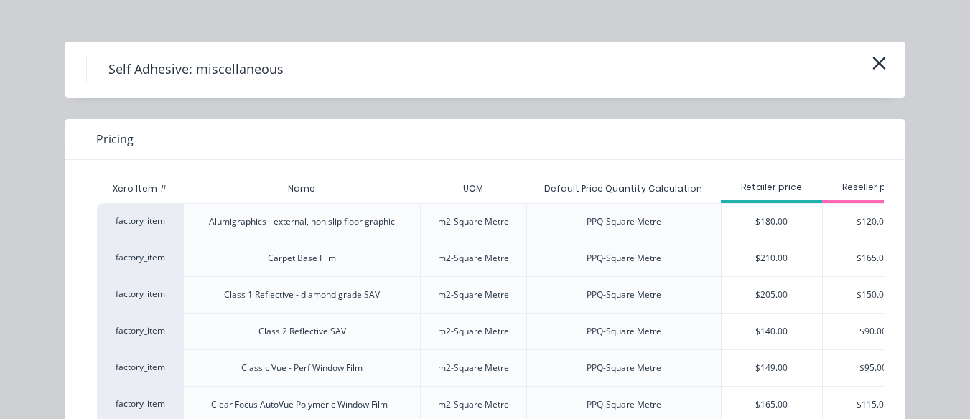
scroll to position [0, 0]
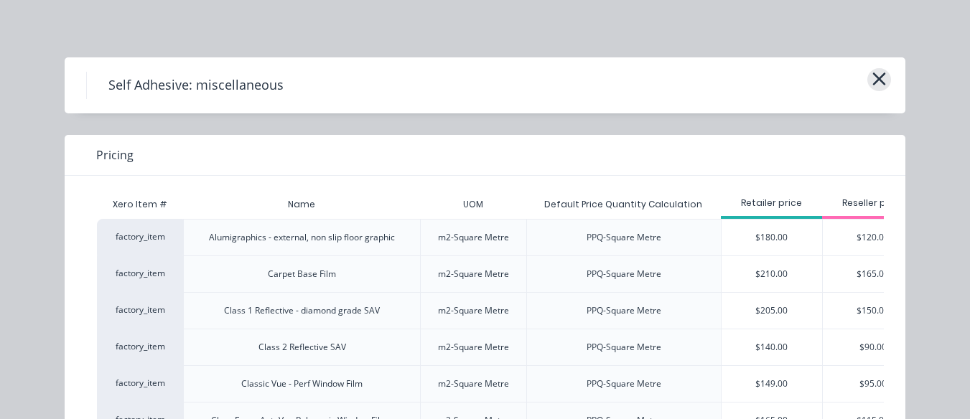
click at [868, 76] on button "button" at bounding box center [880, 79] width 24 height 23
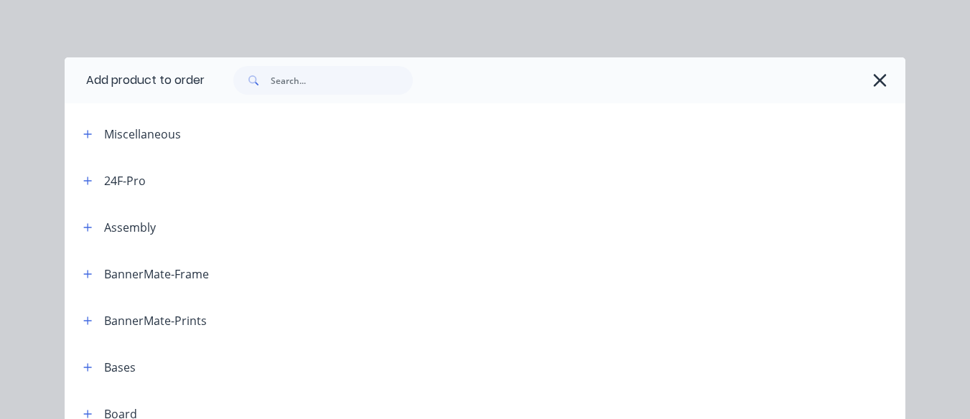
scroll to position [1838, 0]
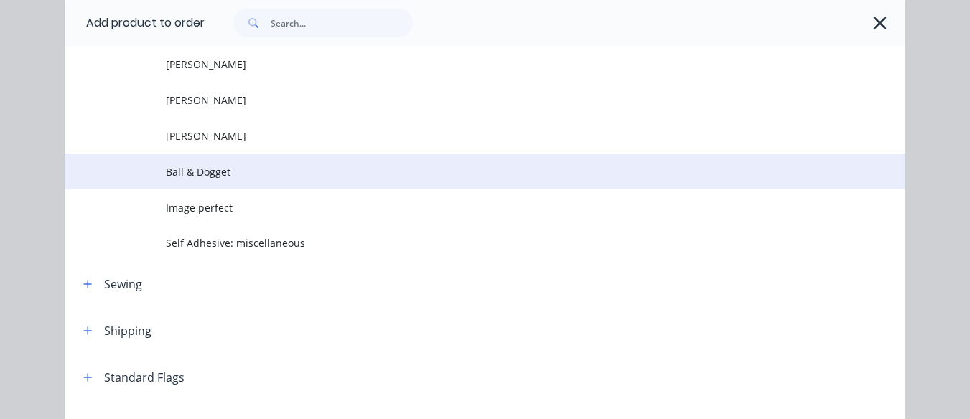
click at [427, 175] on span "Ball & Dogget" at bounding box center [462, 171] width 592 height 15
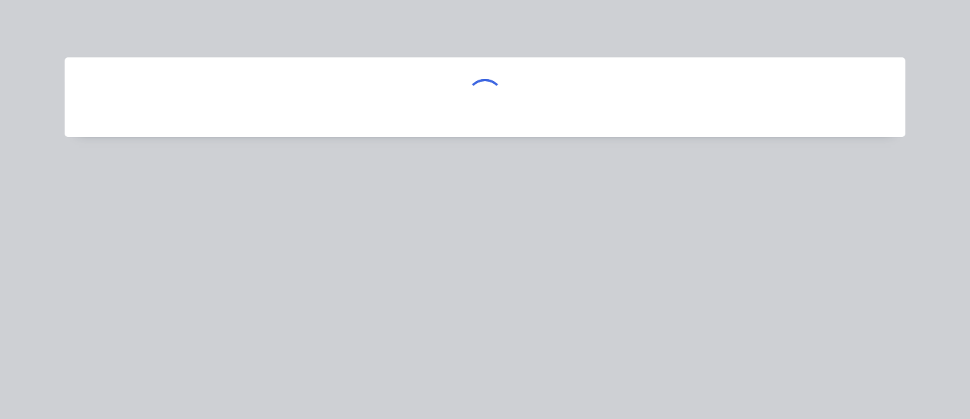
scroll to position [0, 0]
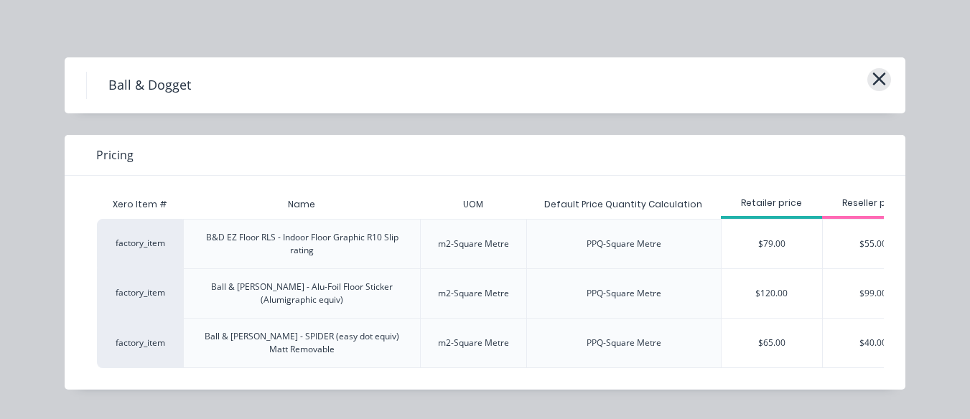
click at [872, 78] on icon "button" at bounding box center [879, 79] width 15 height 20
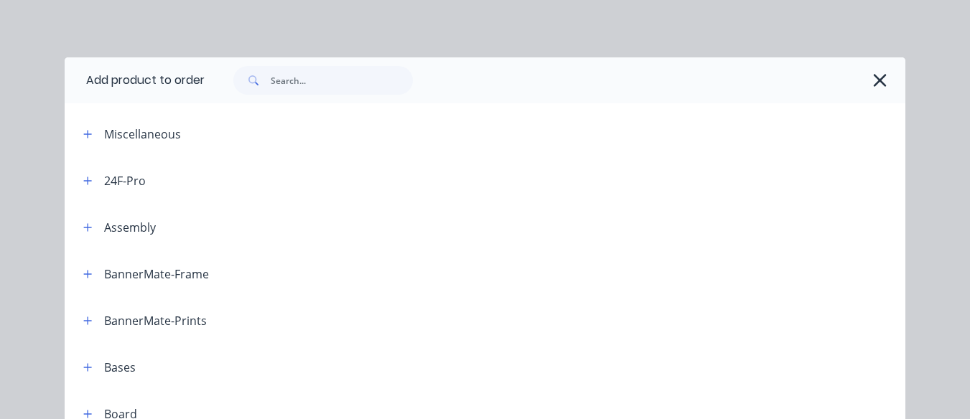
scroll to position [1838, 0]
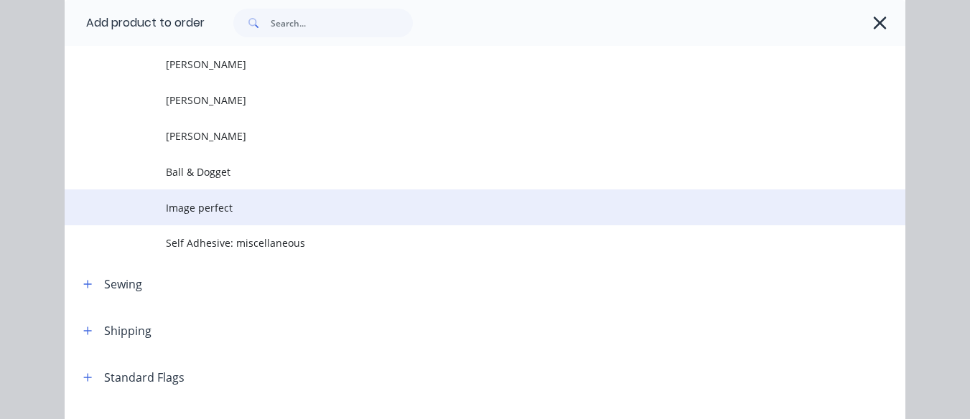
click at [465, 195] on td "Image perfect" at bounding box center [536, 208] width 740 height 36
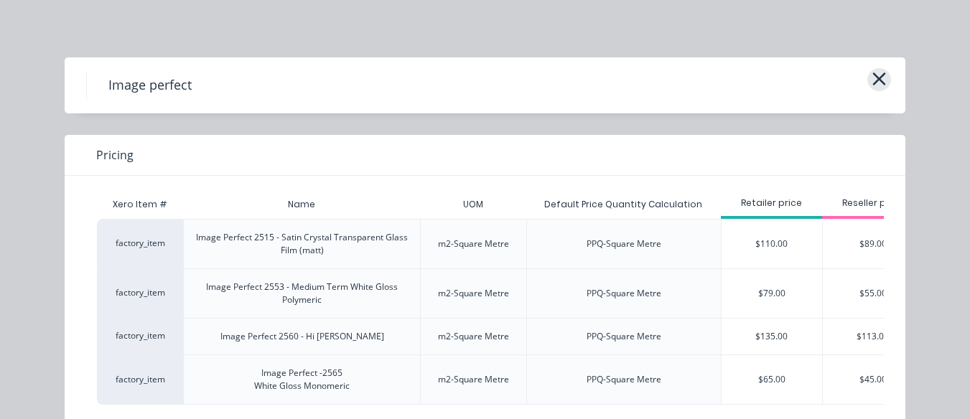
click at [872, 79] on icon "button" at bounding box center [879, 79] width 15 height 20
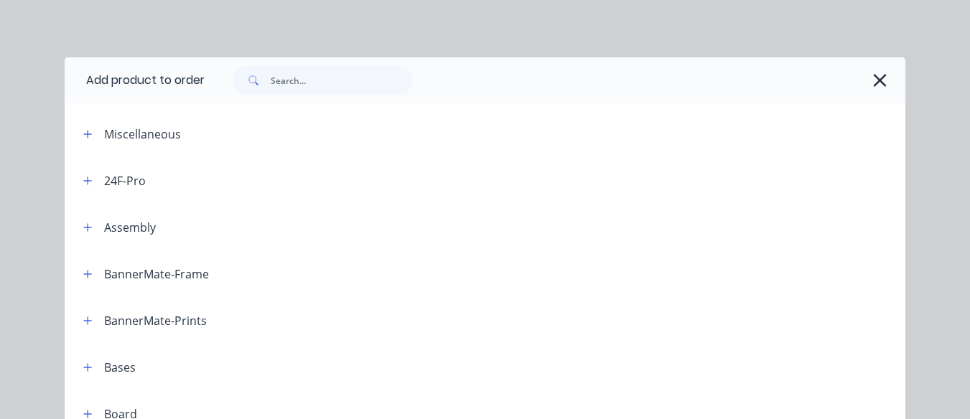
scroll to position [1838, 0]
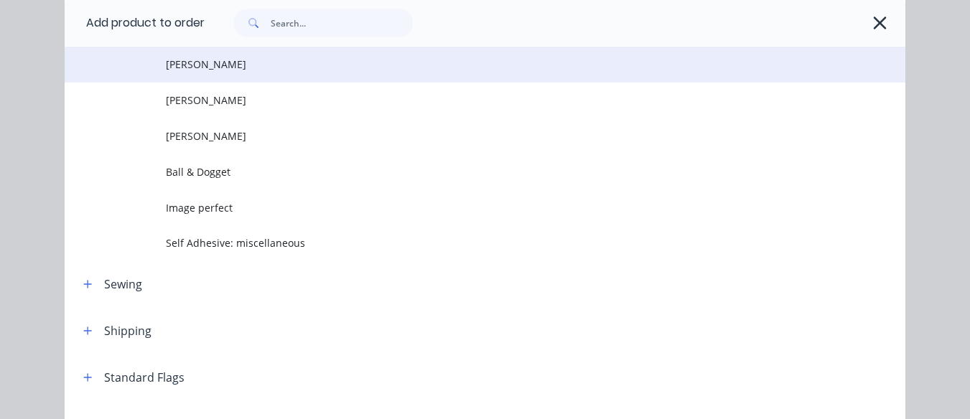
click at [619, 75] on td "[PERSON_NAME]" at bounding box center [536, 65] width 740 height 36
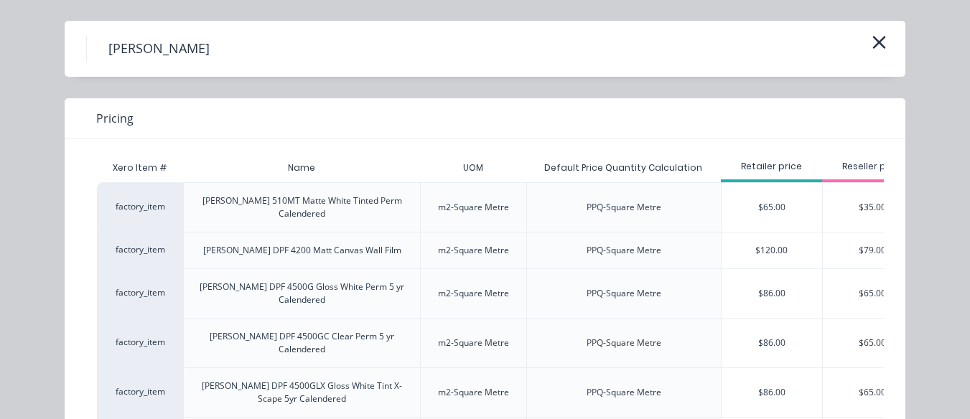
scroll to position [27, 0]
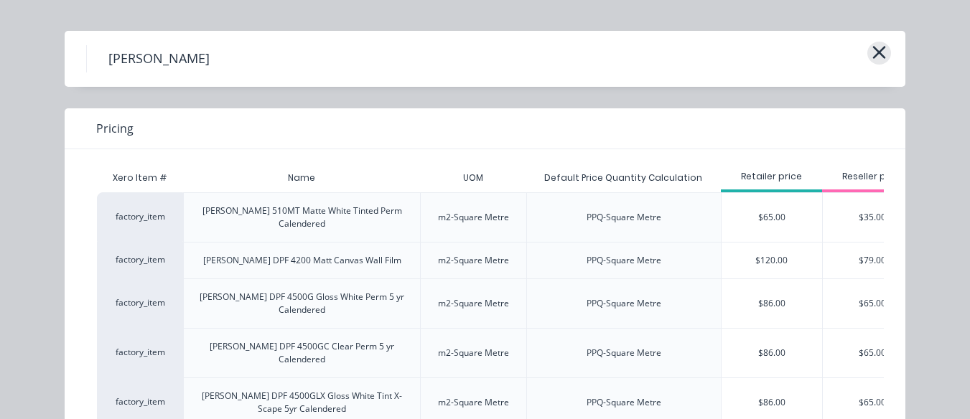
click at [878, 49] on icon "button" at bounding box center [879, 52] width 13 height 13
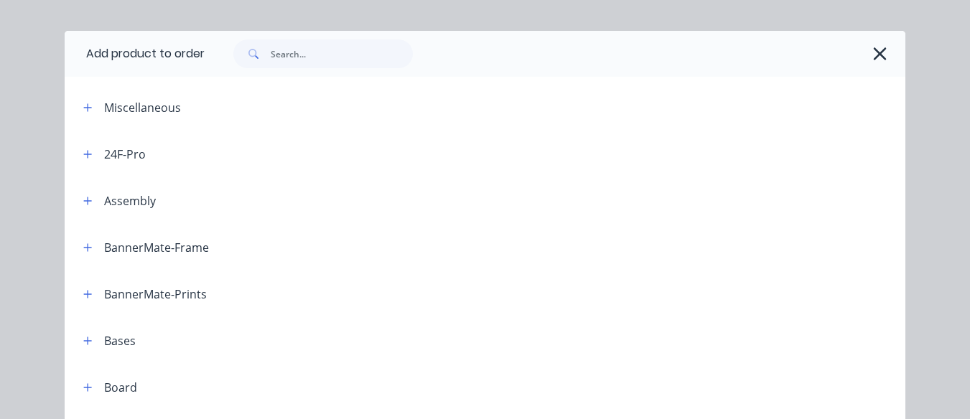
scroll to position [1838, 0]
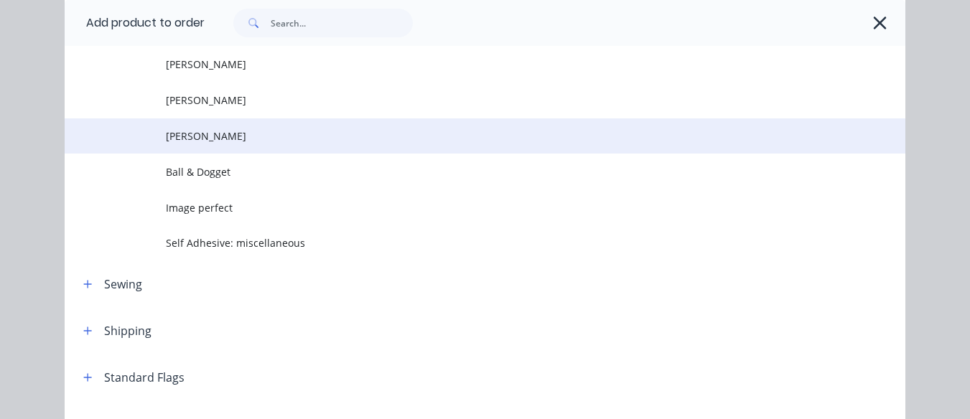
click at [445, 138] on span "[PERSON_NAME]" at bounding box center [462, 136] width 592 height 15
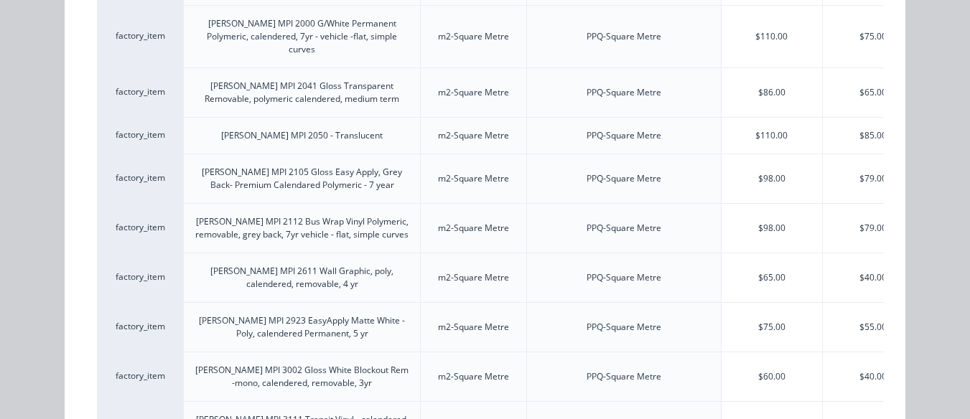
scroll to position [233, 0]
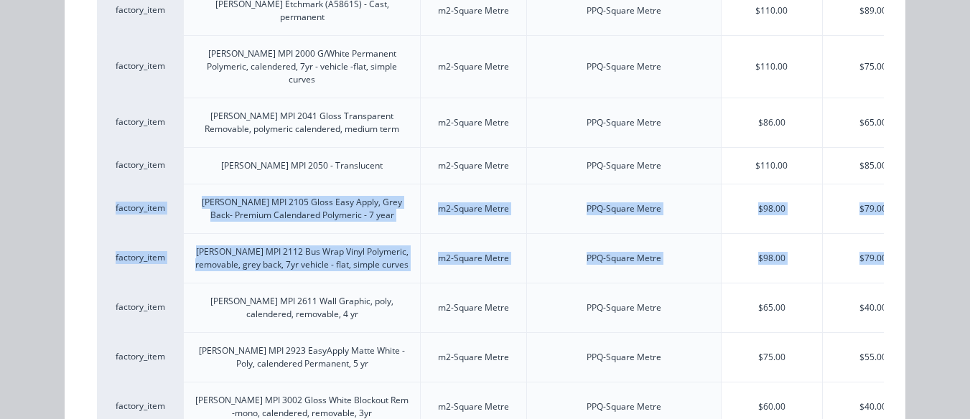
drag, startPoint x: 957, startPoint y: 213, endPoint x: 951, endPoint y: 147, distance: 66.4
click at [951, 147] on div "[PERSON_NAME] Pricing Xero Item # Name UOM Default Price Quantity Calculation R…" at bounding box center [485, 209] width 970 height 419
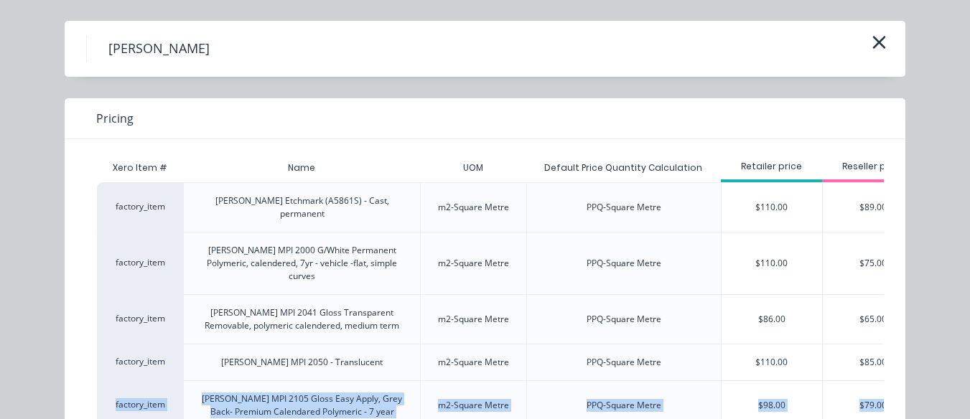
scroll to position [21, 0]
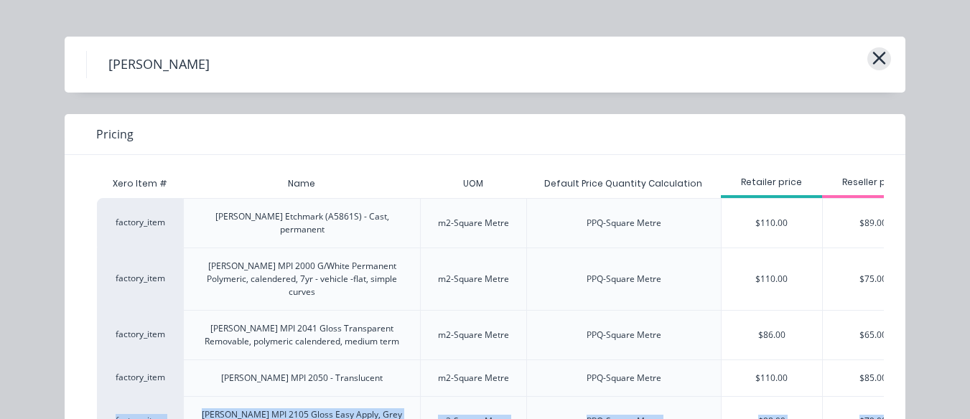
click at [875, 47] on button "button" at bounding box center [880, 58] width 24 height 23
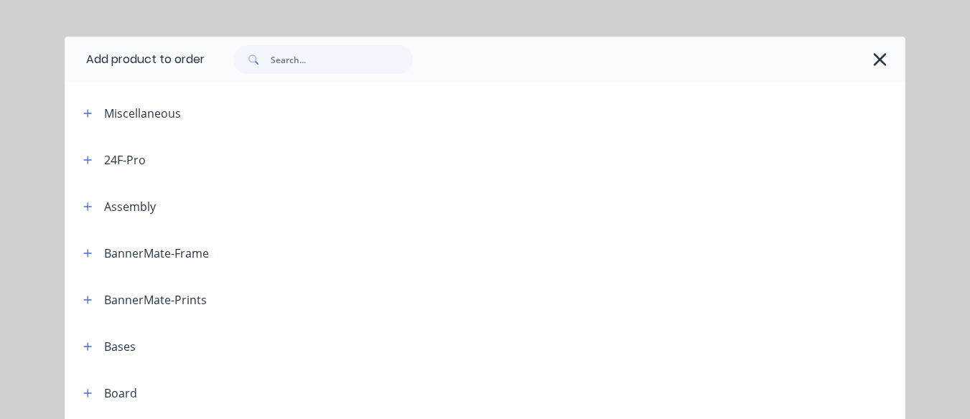
scroll to position [1838, 0]
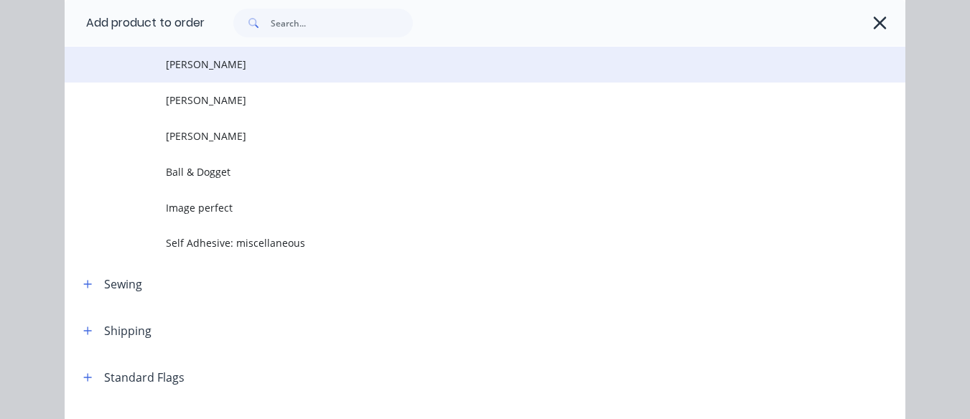
click at [720, 77] on td "[PERSON_NAME]" at bounding box center [536, 65] width 740 height 36
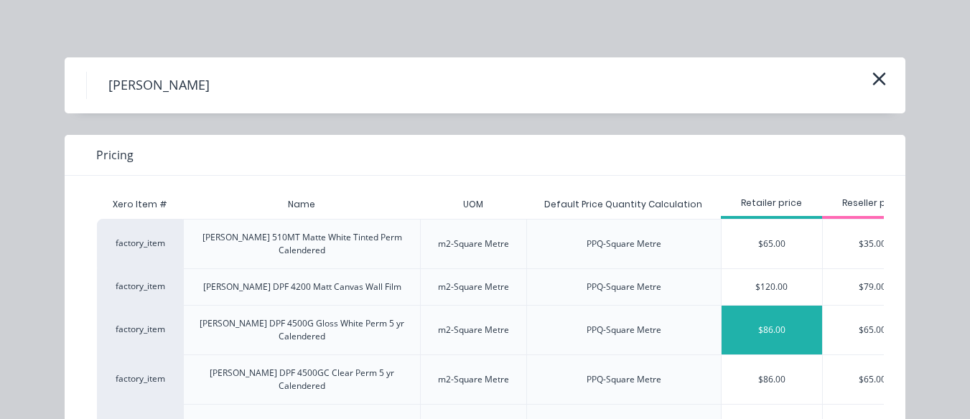
click at [755, 312] on div "$86.00" at bounding box center [772, 330] width 101 height 49
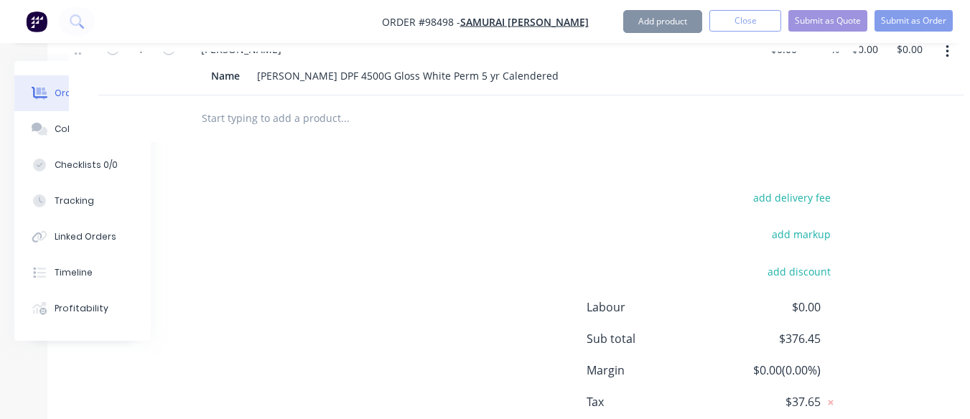
type input "$86.00"
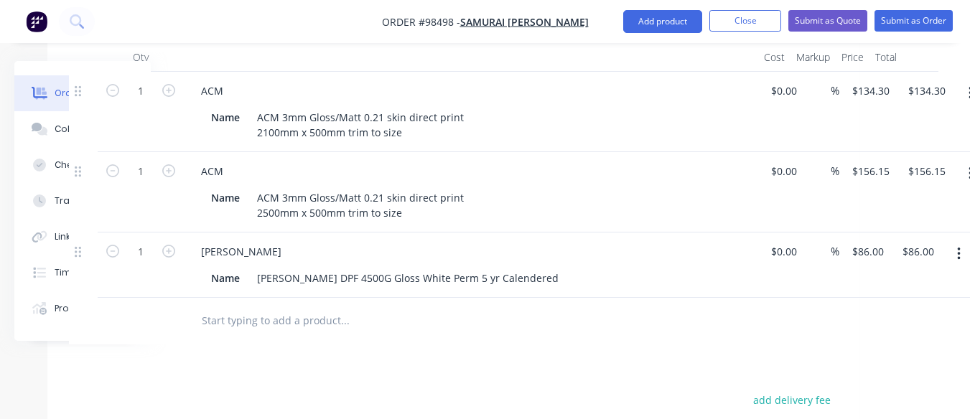
scroll to position [453, 125]
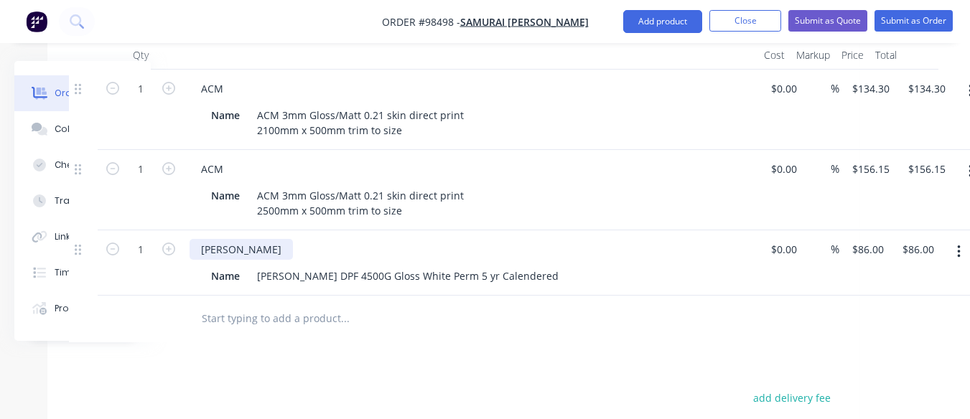
click at [225, 239] on div "[PERSON_NAME]" at bounding box center [241, 249] width 103 height 21
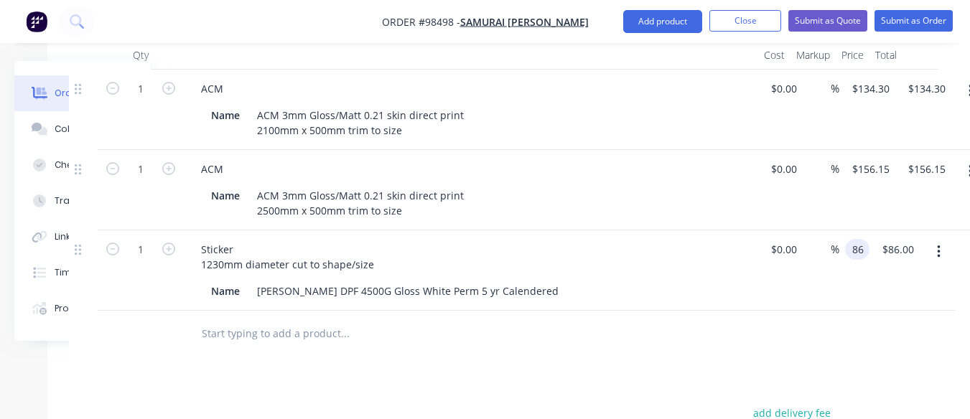
click at [864, 239] on input "86" at bounding box center [860, 249] width 19 height 21
type input "$131.50"
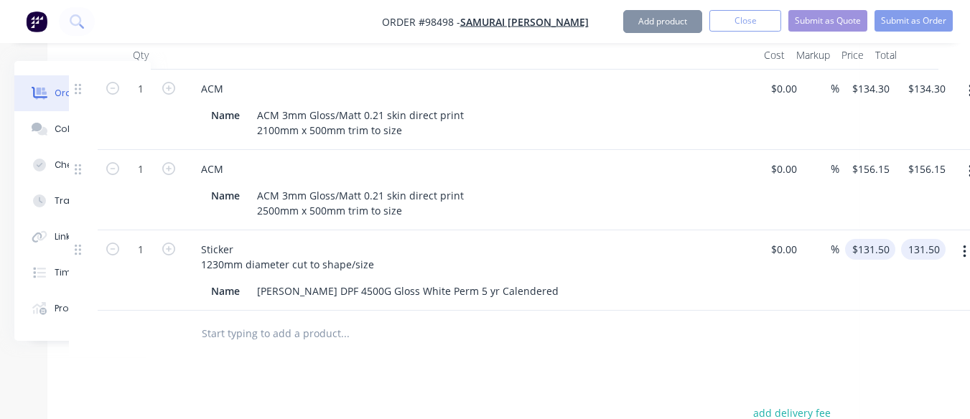
type input "$131.50"
